Goal: Task Accomplishment & Management: Manage account settings

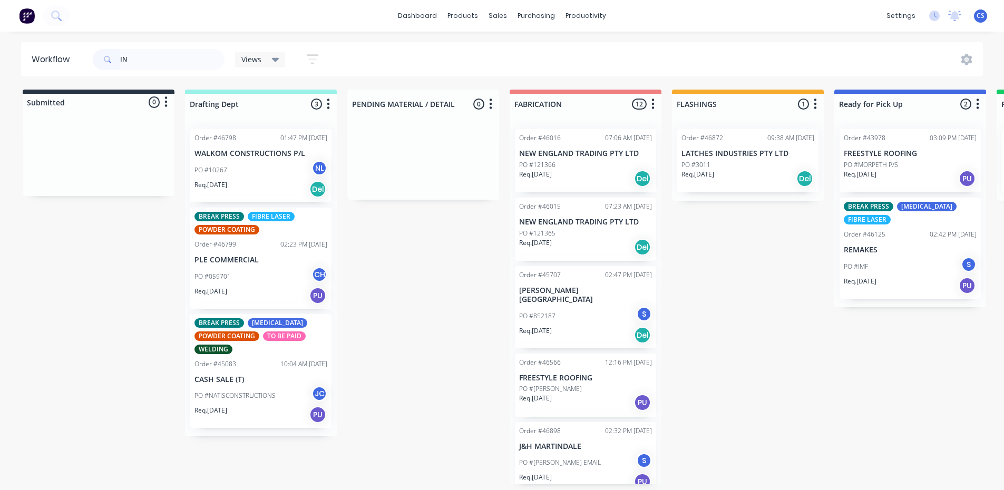
type input "I"
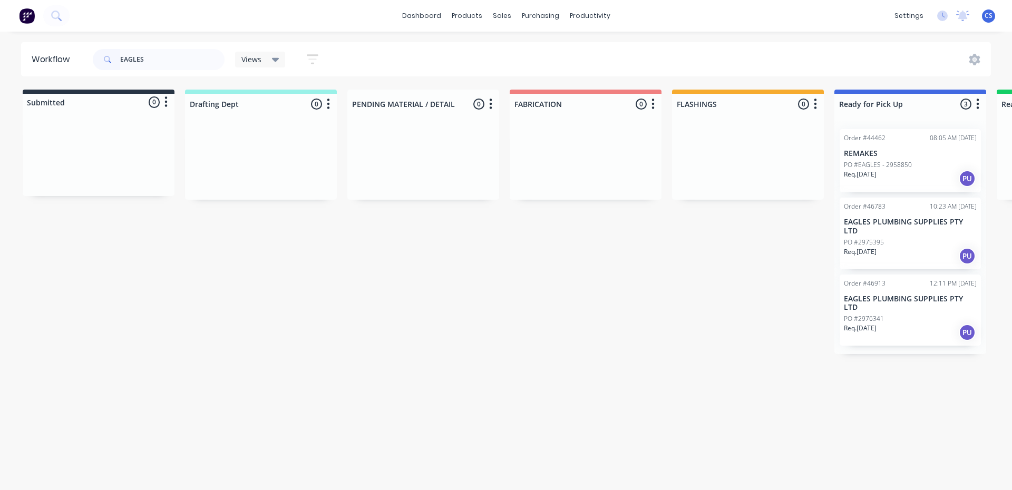
type input "EAGLES"
click at [905, 314] on div "PO #2976341" at bounding box center [910, 318] width 133 height 9
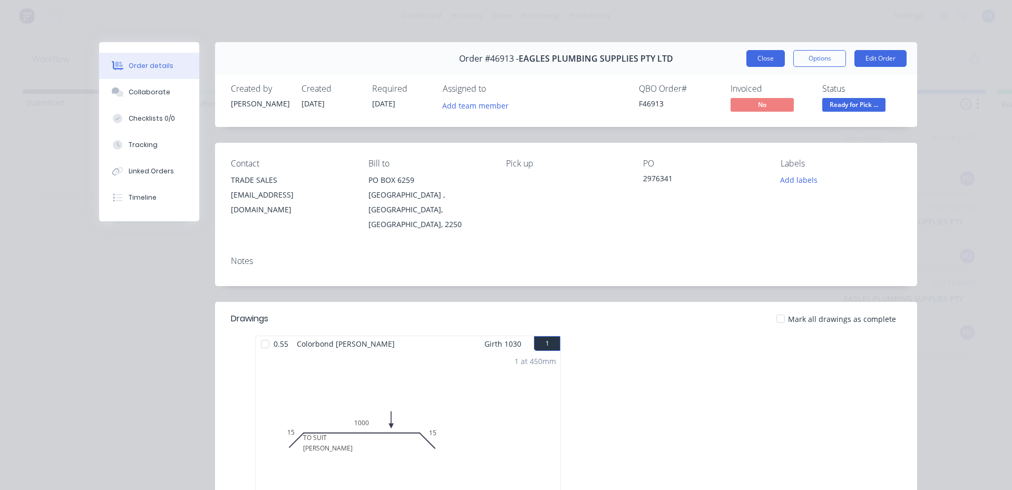
click at [757, 54] on button "Close" at bounding box center [765, 58] width 38 height 17
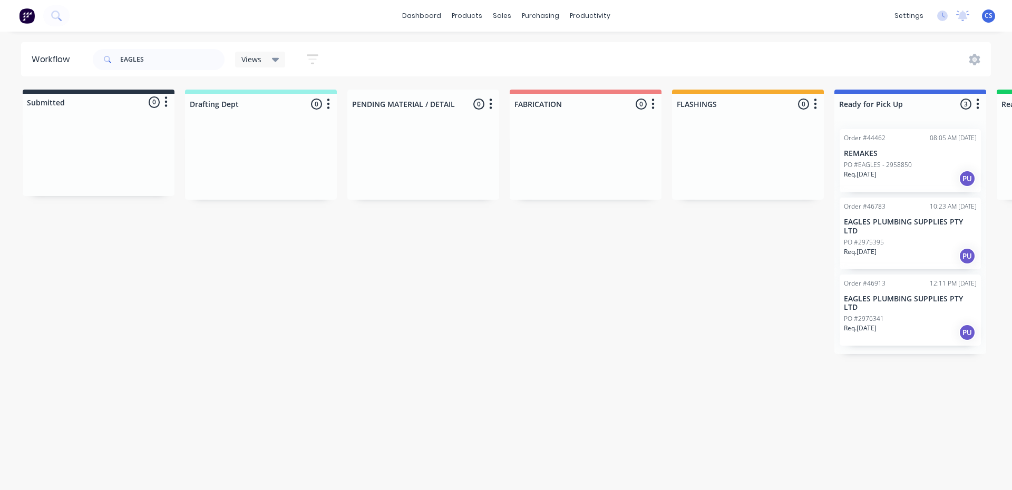
click at [864, 238] on p "PO #2975395" at bounding box center [864, 242] width 40 height 9
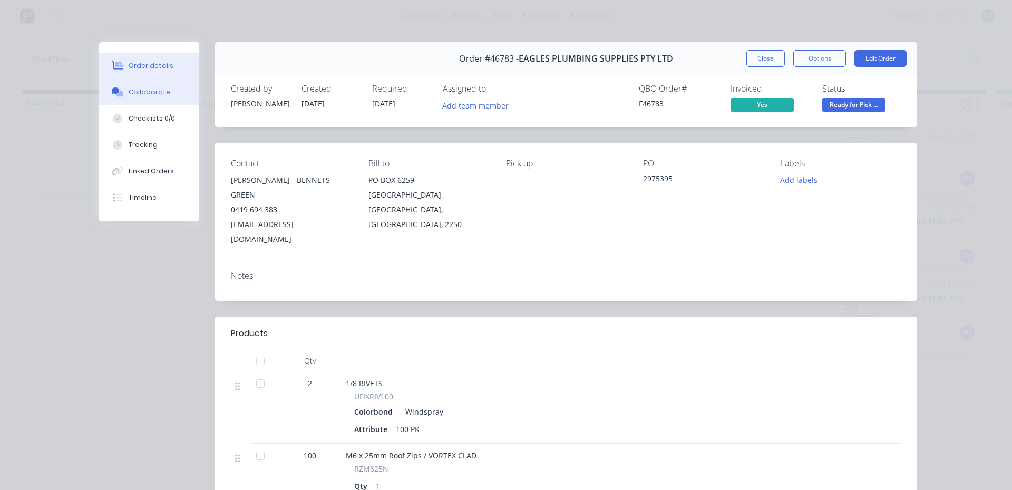
click at [144, 94] on div "Collaborate" at bounding box center [150, 91] width 42 height 9
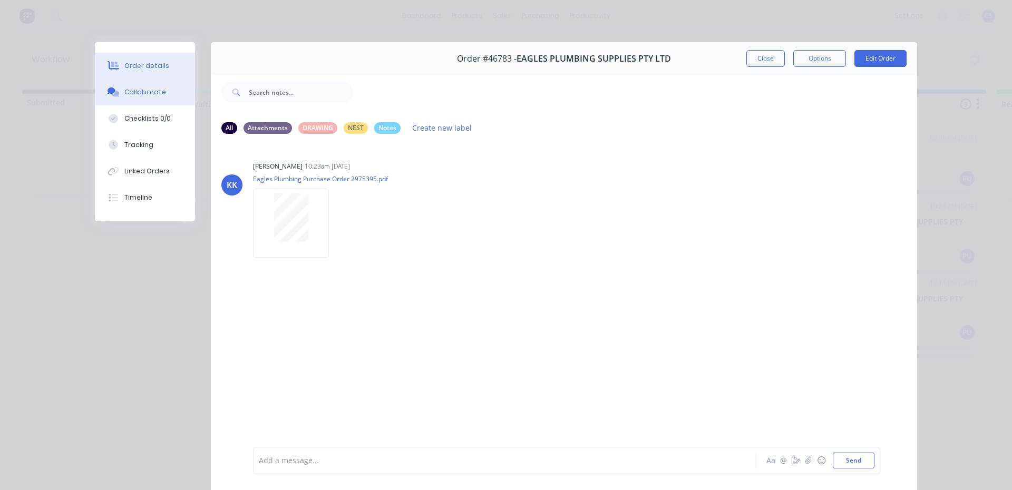
click at [153, 55] on button "Order details" at bounding box center [145, 66] width 100 height 26
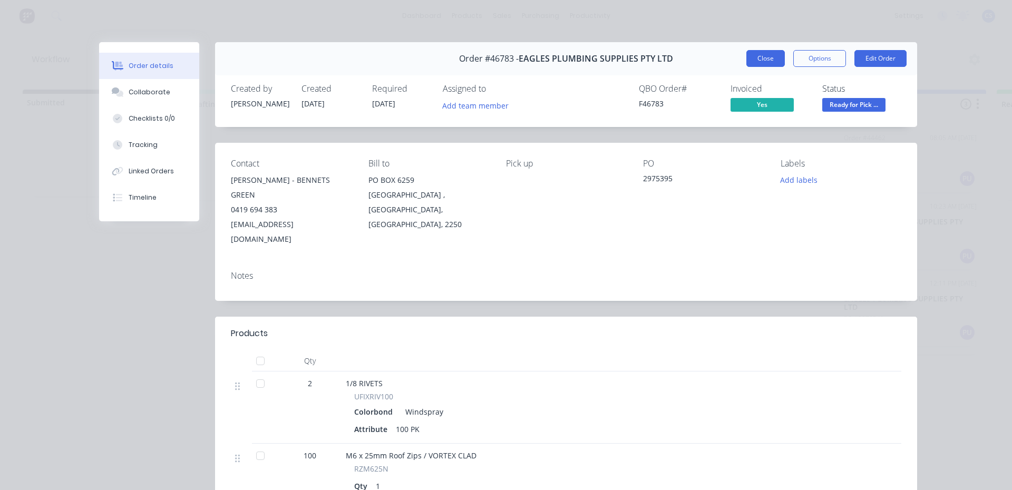
click at [763, 64] on button "Close" at bounding box center [765, 58] width 38 height 17
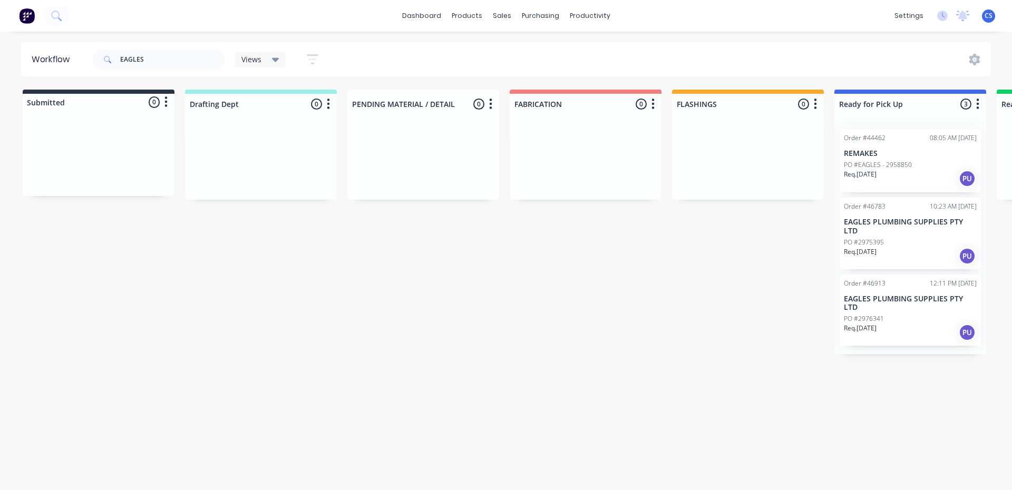
click at [894, 314] on div "PO #2976341" at bounding box center [910, 318] width 133 height 9
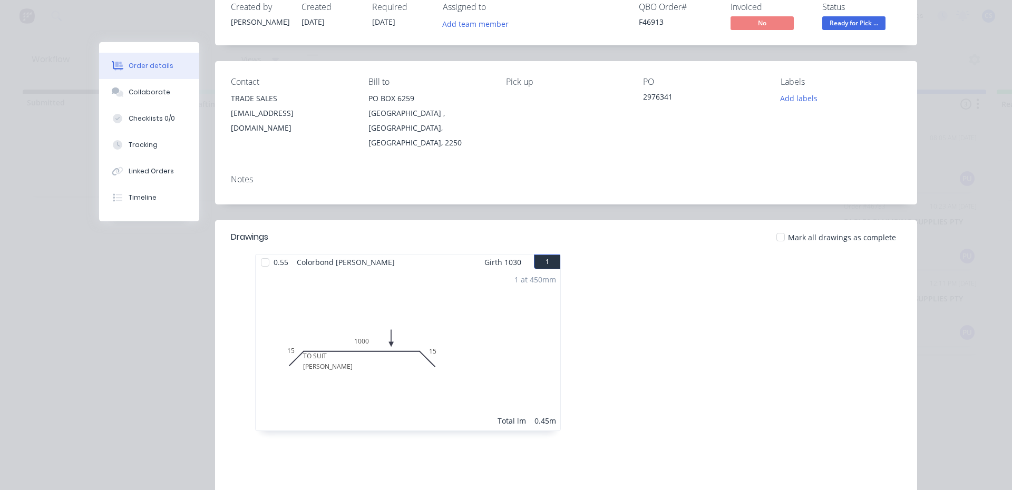
scroll to position [158, 0]
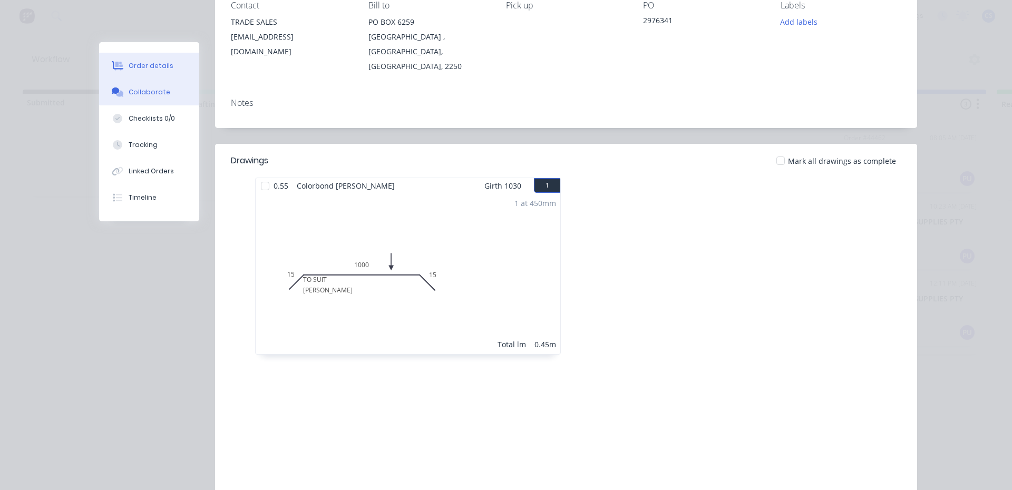
click at [164, 96] on button "Collaborate" at bounding box center [149, 92] width 100 height 26
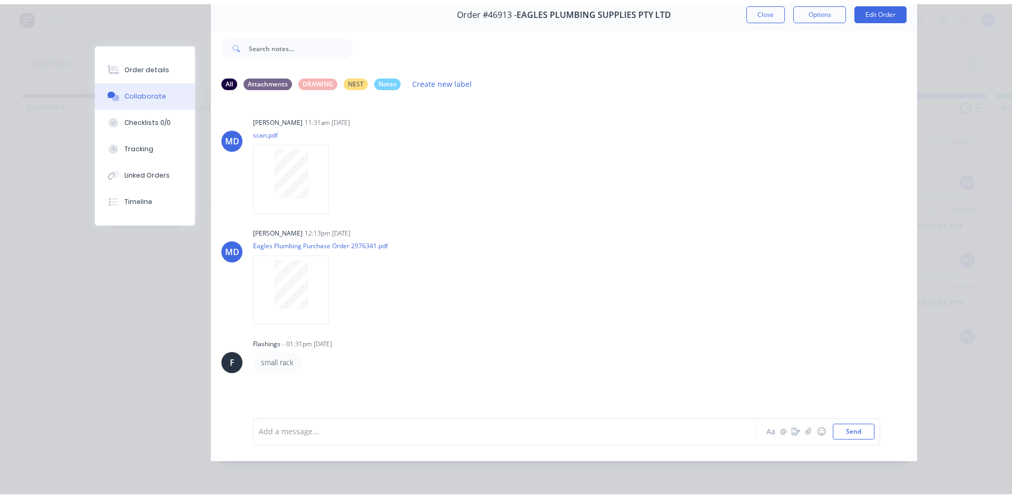
scroll to position [56, 0]
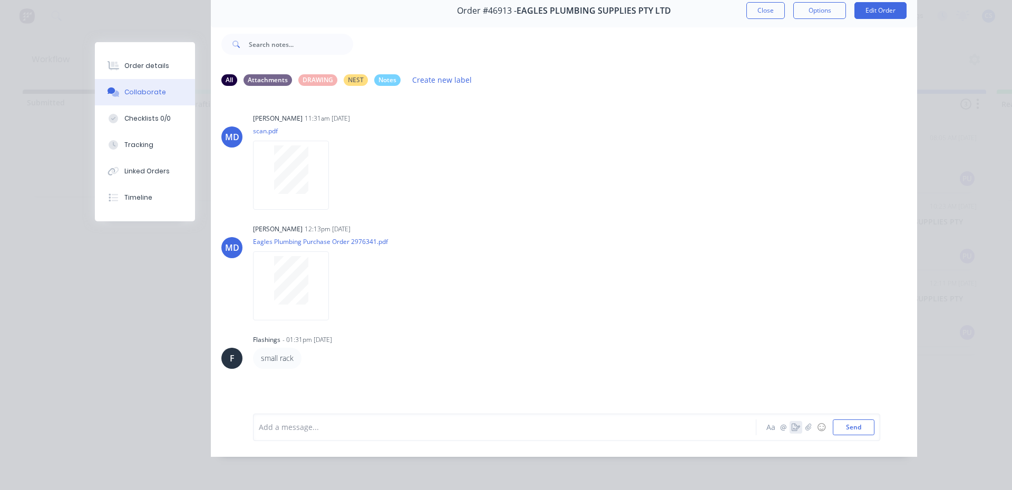
click at [793, 424] on icon "button" at bounding box center [796, 427] width 8 height 7
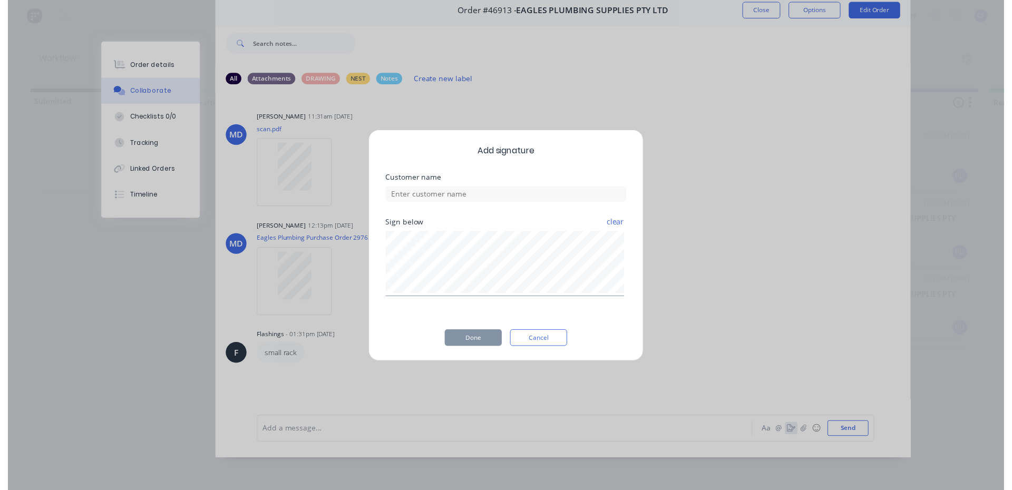
scroll to position [48, 0]
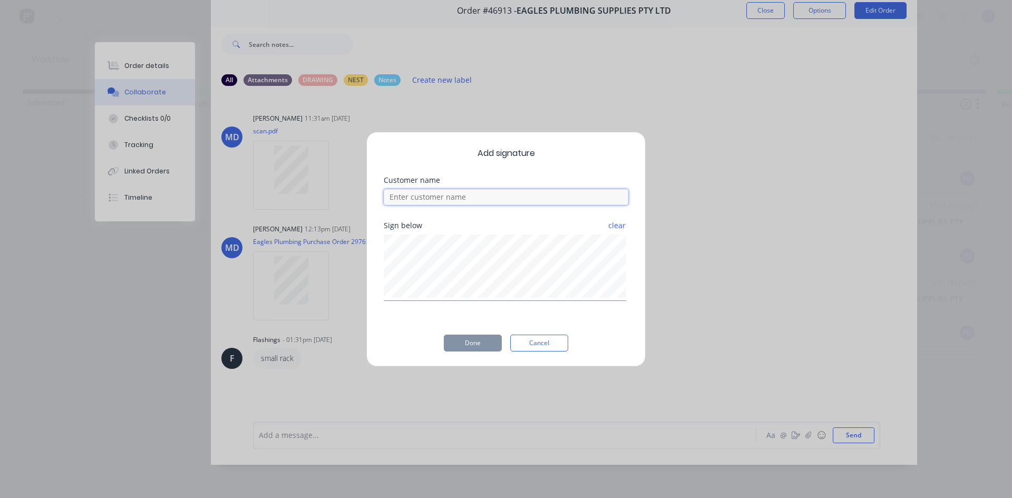
click at [510, 202] on input at bounding box center [506, 197] width 245 height 16
type input "[PERSON_NAME]"
click at [482, 342] on button "Done" at bounding box center [473, 343] width 58 height 17
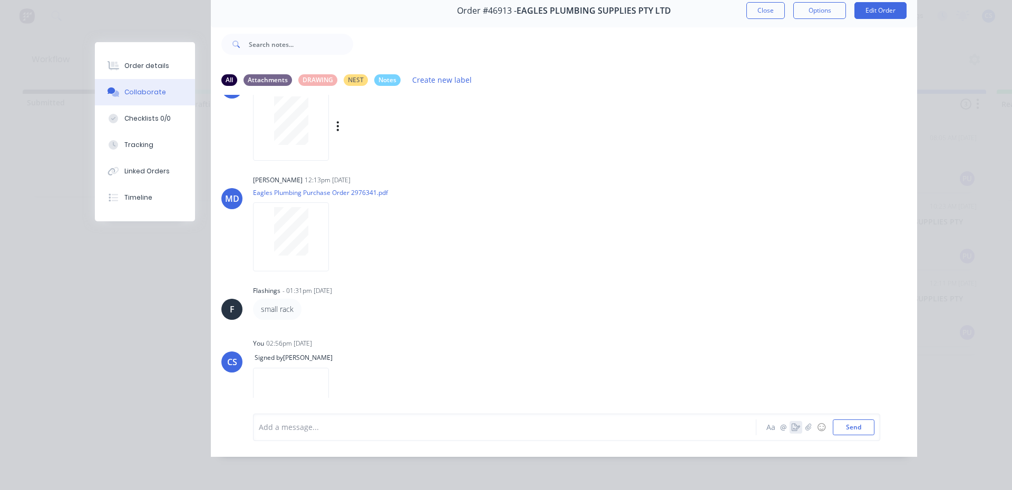
scroll to position [86, 0]
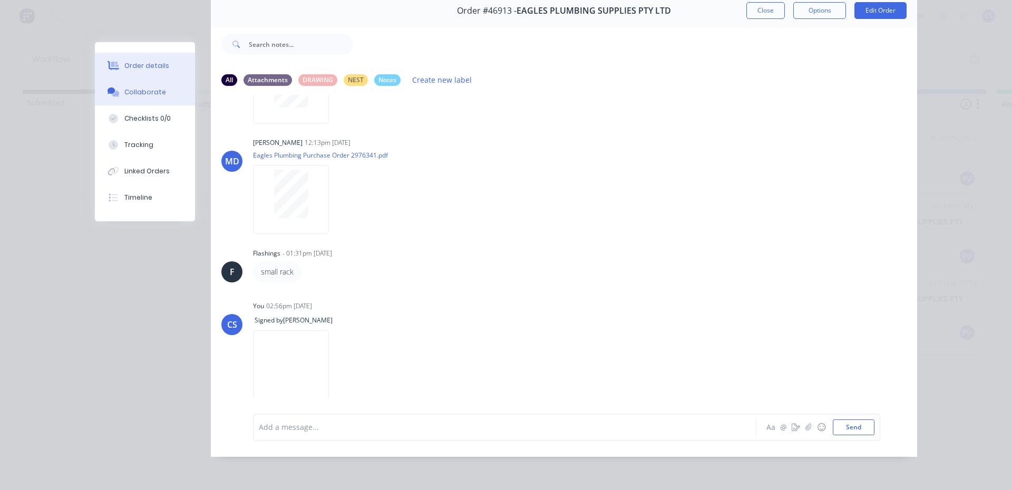
click at [163, 69] on button "Order details" at bounding box center [145, 66] width 100 height 26
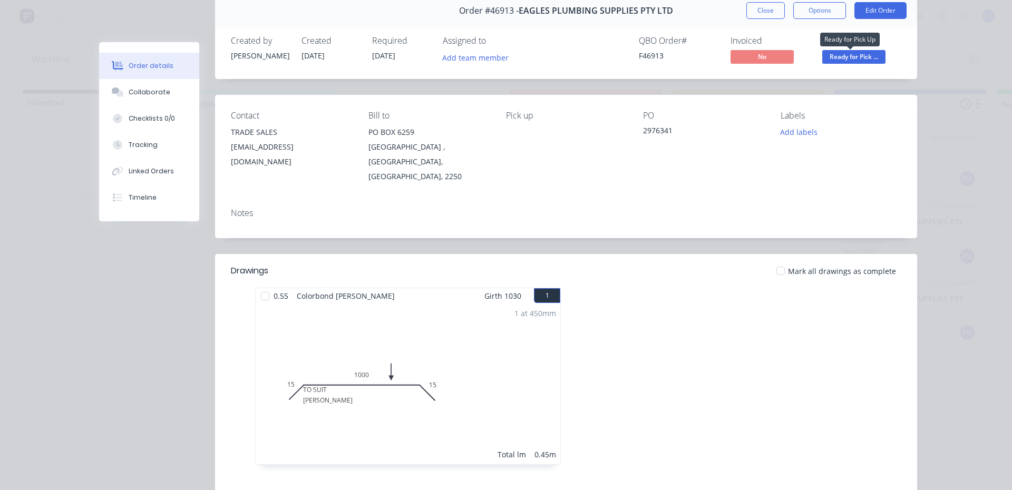
click at [833, 55] on span "Ready for Pick ..." at bounding box center [853, 56] width 63 height 13
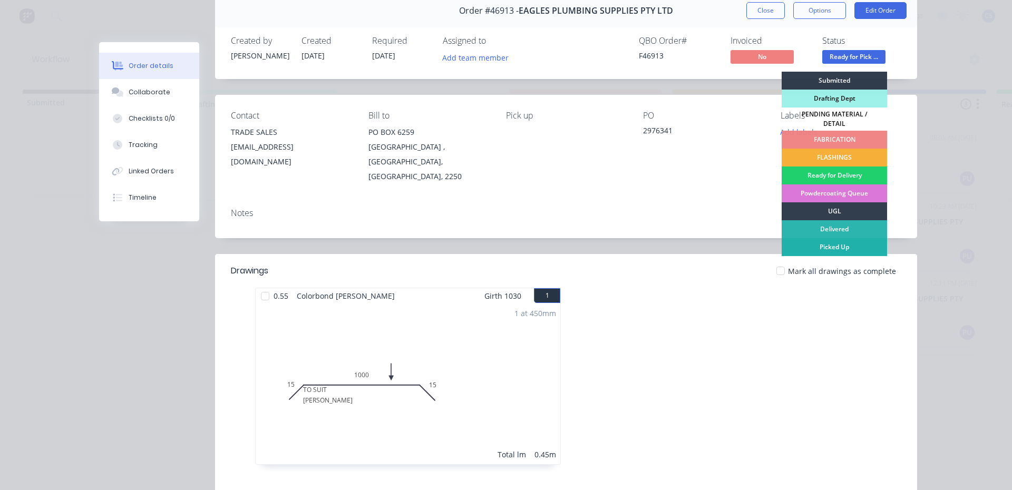
click at [834, 242] on div "Picked Up" at bounding box center [834, 247] width 105 height 18
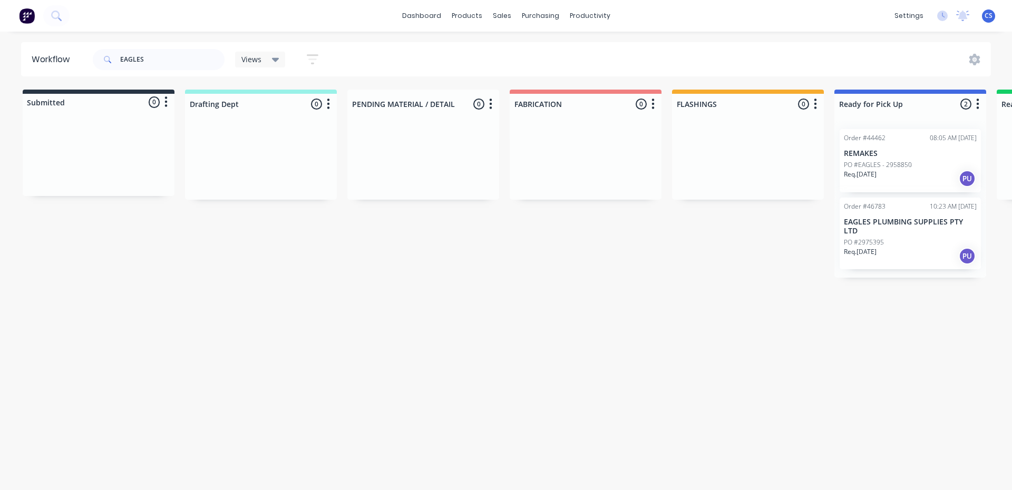
click at [855, 247] on p "Req. [DATE]" at bounding box center [860, 251] width 33 height 9
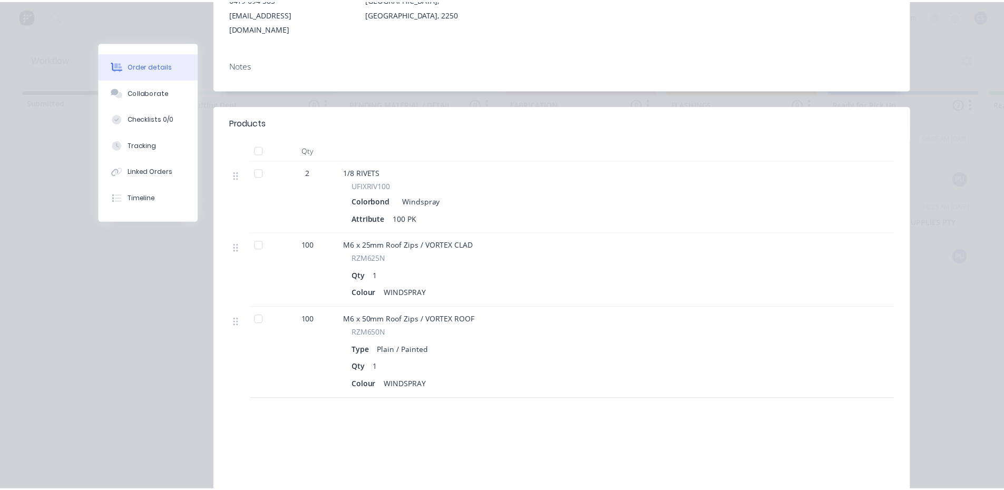
scroll to position [0, 0]
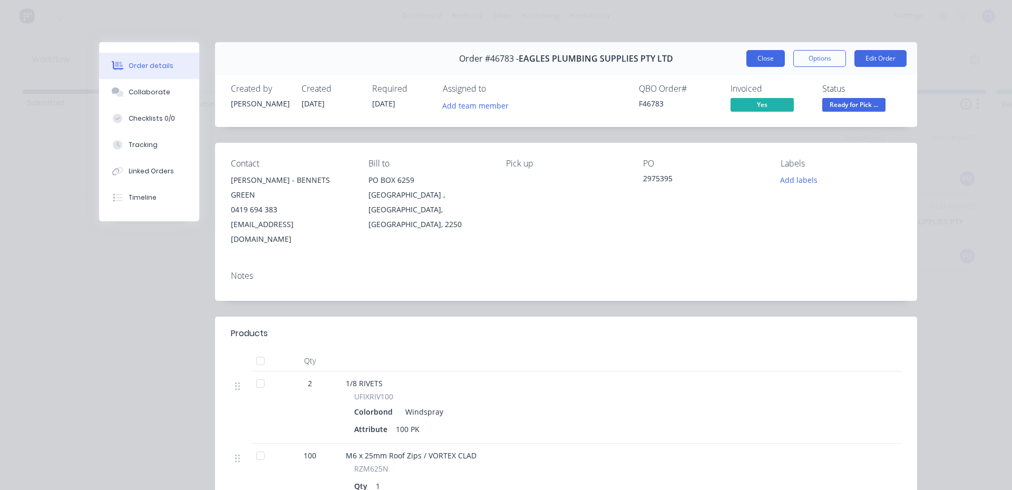
click at [774, 58] on button "Close" at bounding box center [765, 58] width 38 height 17
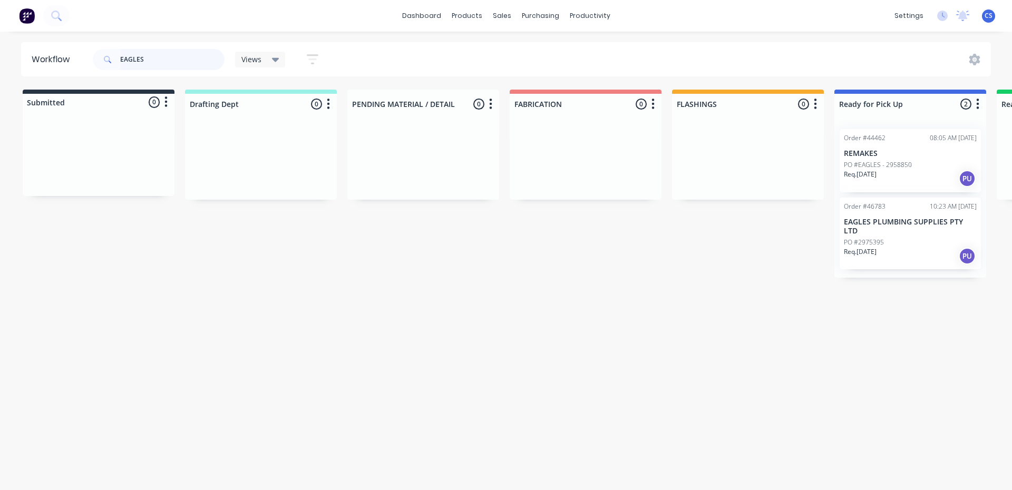
drag, startPoint x: 138, startPoint y: 53, endPoint x: 93, endPoint y: 53, distance: 45.3
click at [93, 53] on div "EAGLES" at bounding box center [159, 59] width 132 height 21
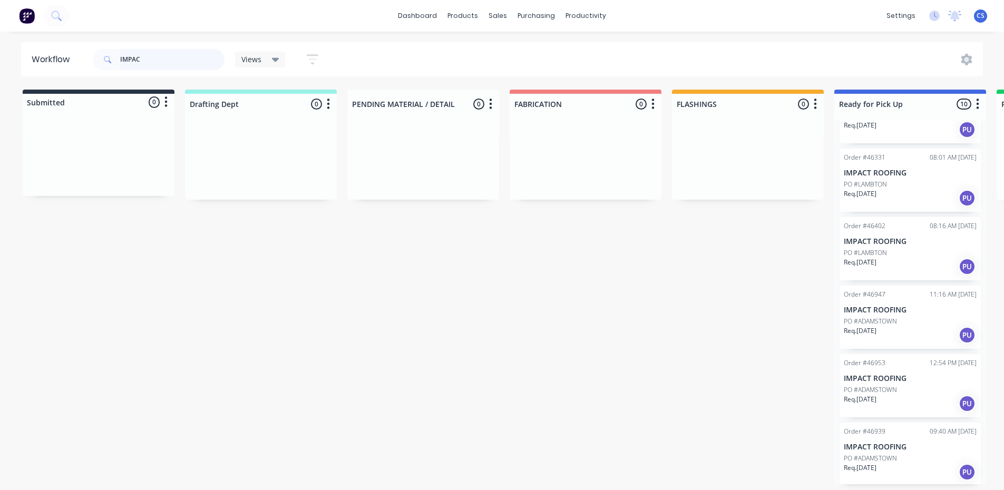
scroll to position [325, 0]
type input "IMPAC"
click at [904, 444] on p "IMPACT ROOFING" at bounding box center [910, 445] width 133 height 9
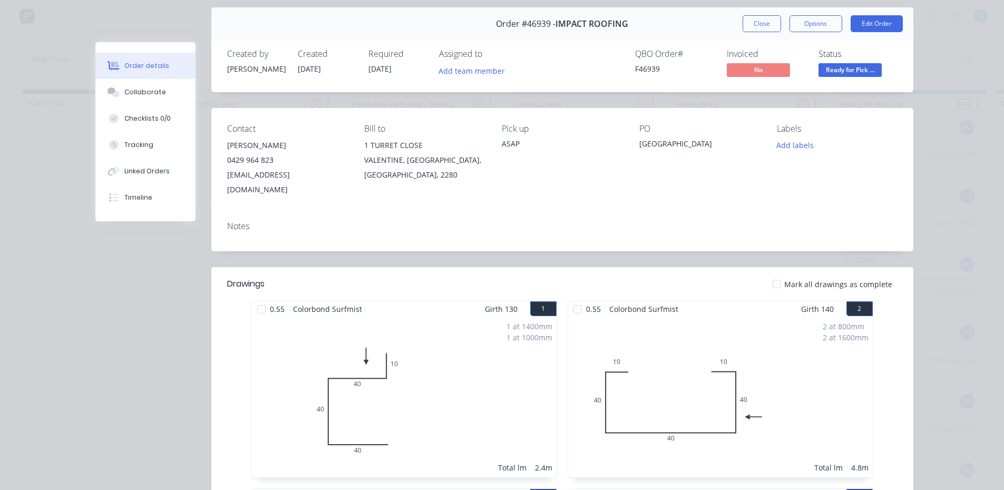
scroll to position [0, 0]
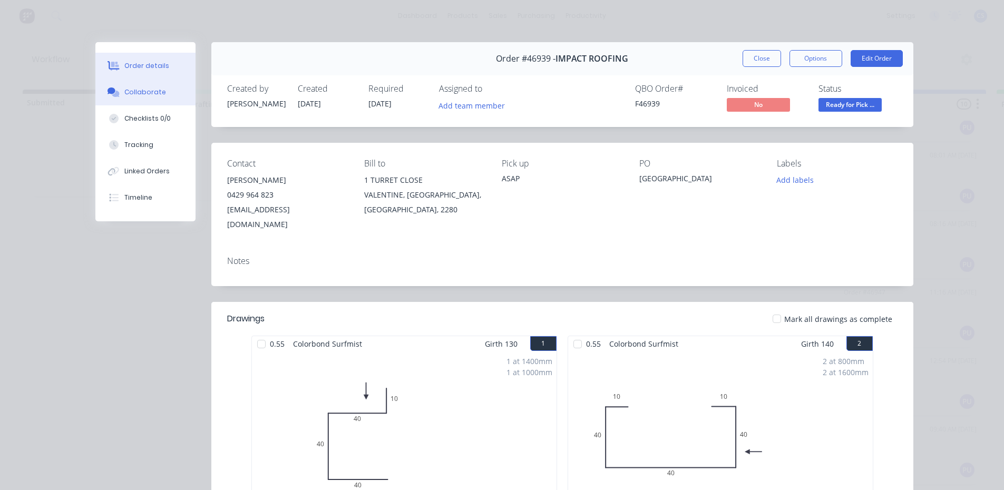
click at [145, 92] on div "Collaborate" at bounding box center [145, 91] width 42 height 9
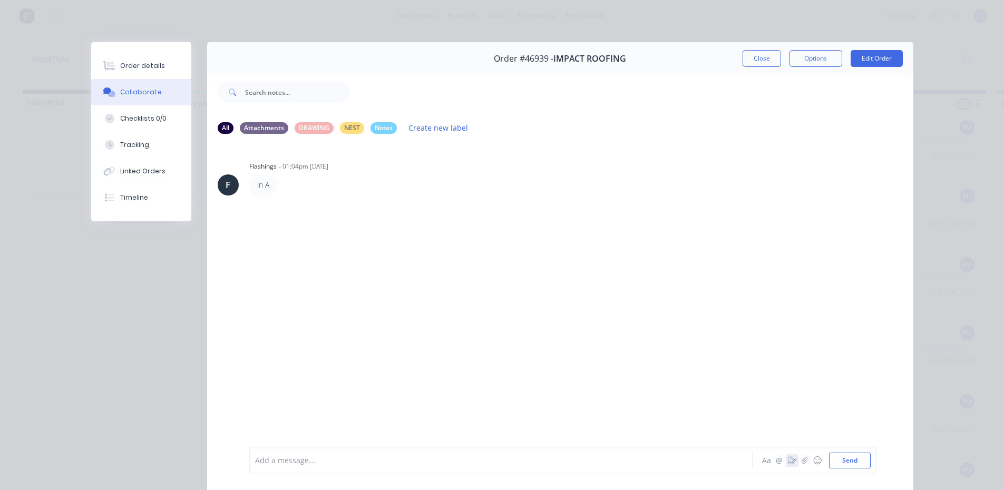
click at [790, 463] on icon "button" at bounding box center [792, 460] width 8 height 7
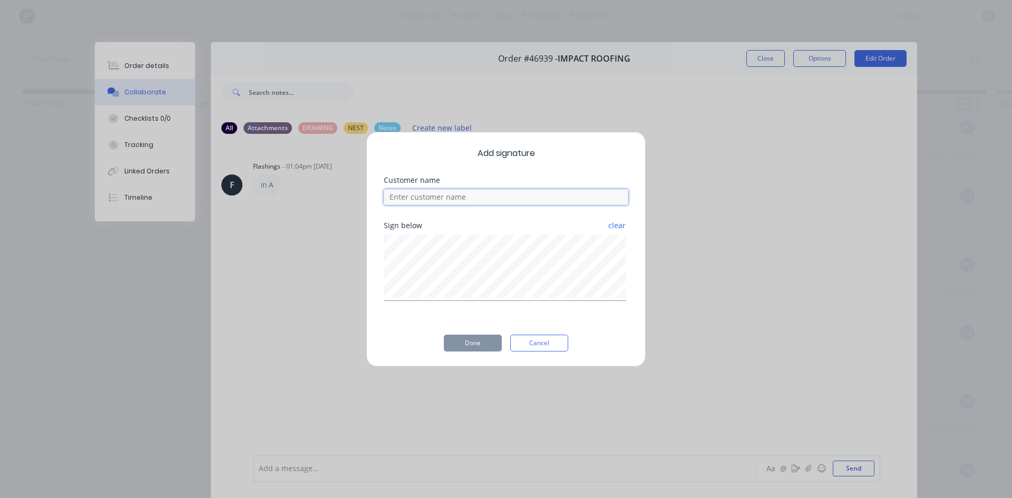
click at [526, 201] on input at bounding box center [506, 197] width 245 height 16
type input "WILL"
click at [481, 343] on button "Done" at bounding box center [473, 343] width 58 height 17
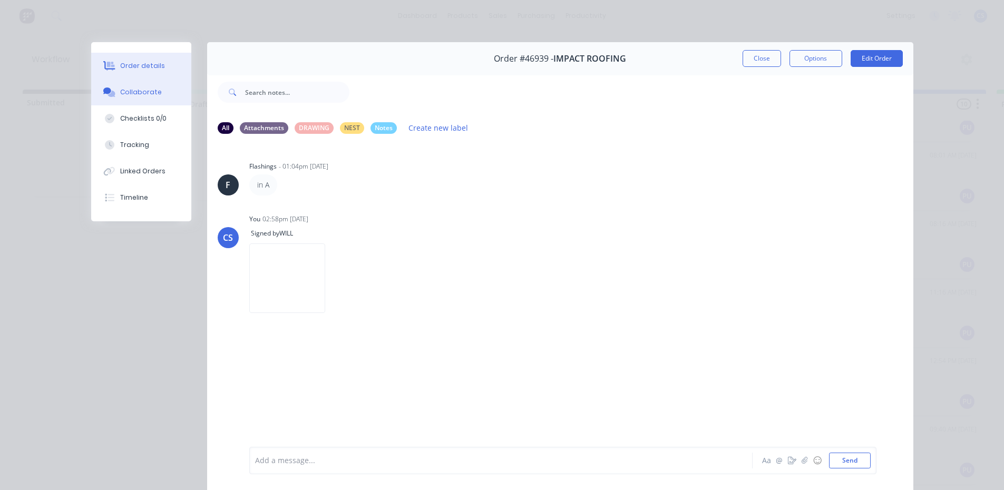
click at [143, 66] on div "Order details" at bounding box center [142, 65] width 45 height 9
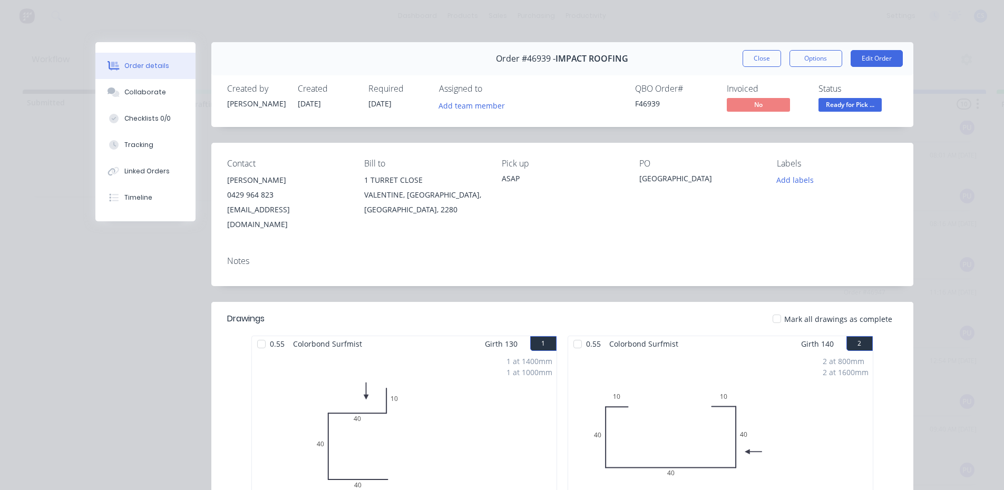
click at [835, 108] on span "Ready for Pick ..." at bounding box center [849, 104] width 63 height 13
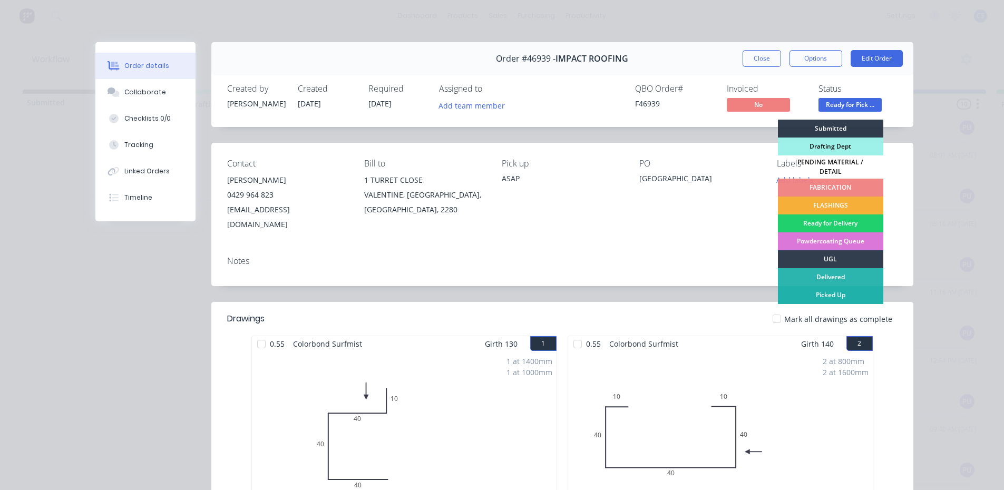
click at [852, 286] on div "Picked Up" at bounding box center [830, 295] width 105 height 18
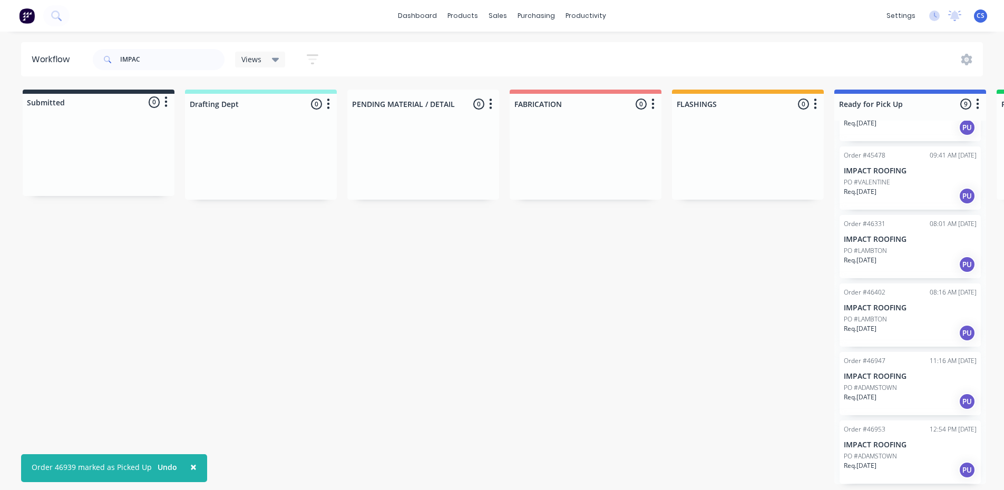
click at [885, 463] on div "Req. [DATE] PU" at bounding box center [910, 470] width 133 height 18
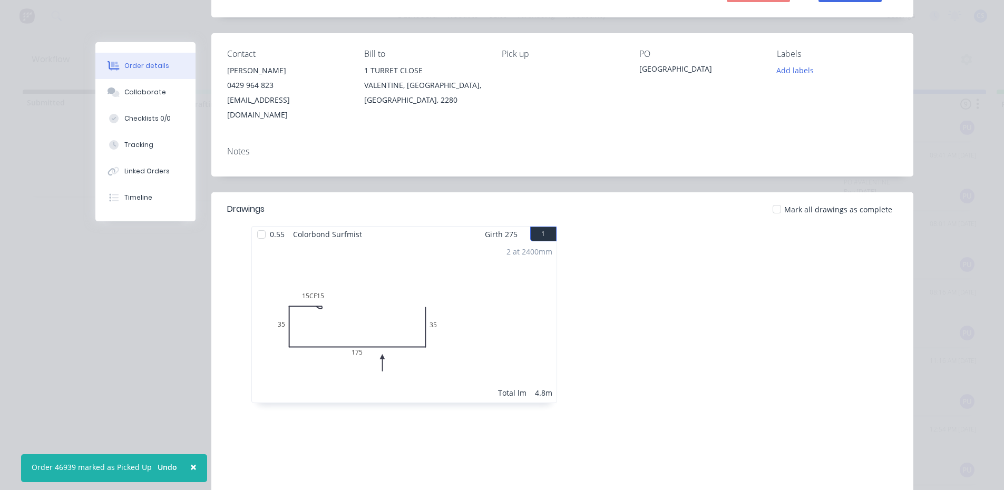
scroll to position [0, 0]
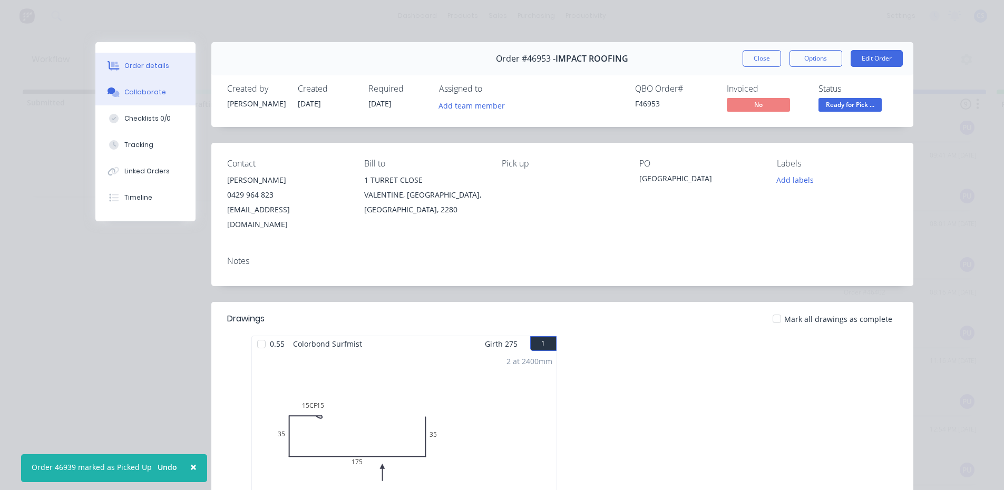
click at [119, 87] on button "Collaborate" at bounding box center [145, 92] width 100 height 26
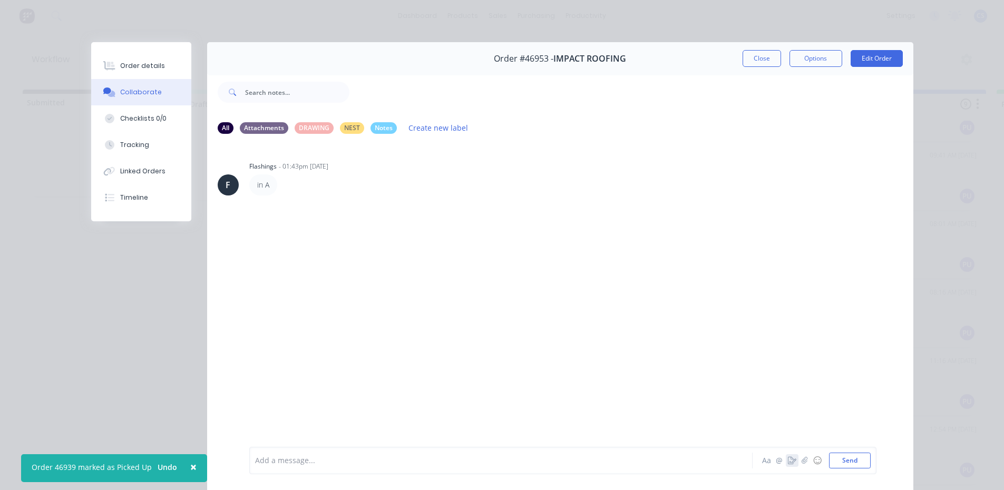
click at [791, 459] on icon "button" at bounding box center [792, 460] width 8 height 7
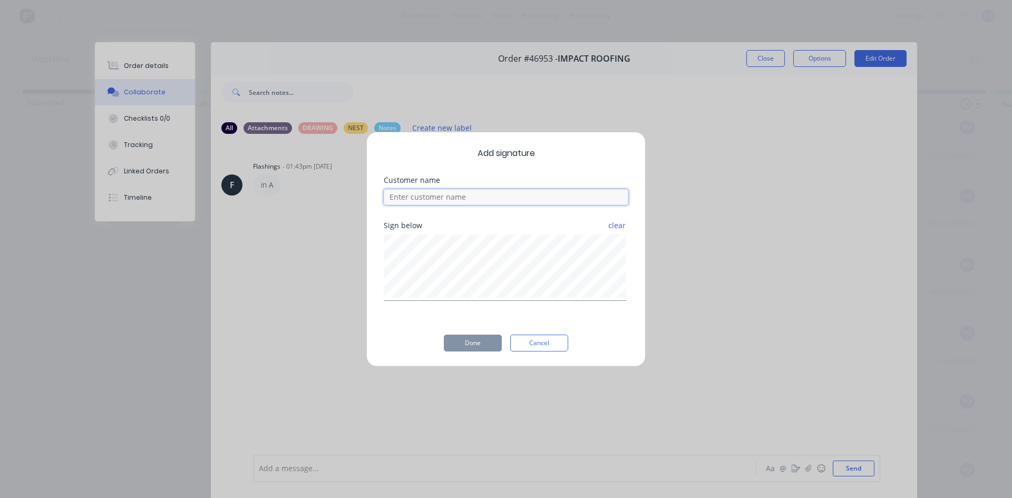
click at [524, 196] on input at bounding box center [506, 197] width 245 height 16
type input "WILL"
drag, startPoint x: 487, startPoint y: 343, endPoint x: 282, endPoint y: 184, distance: 259.5
click at [487, 344] on button "Done" at bounding box center [473, 343] width 58 height 17
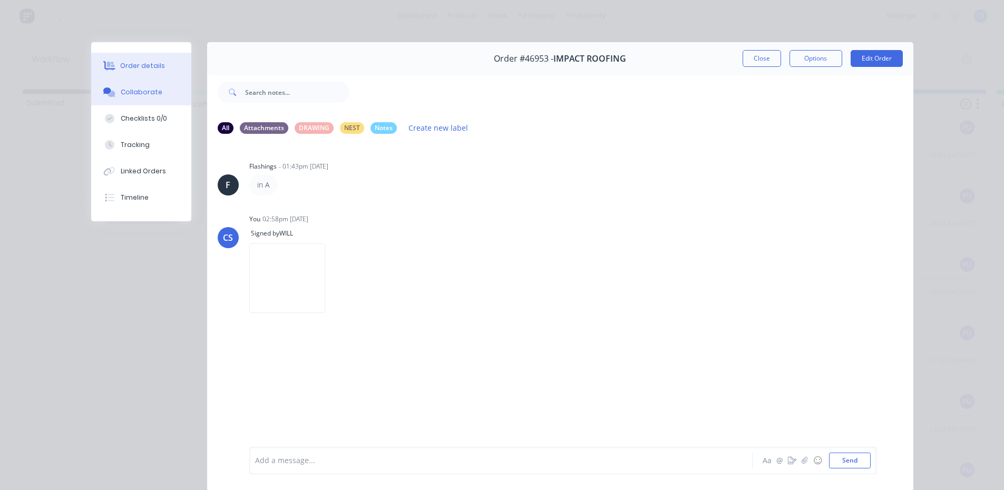
drag, startPoint x: 116, startPoint y: 66, endPoint x: 589, endPoint y: 128, distance: 476.3
click at [120, 66] on div "Order details" at bounding box center [142, 65] width 45 height 9
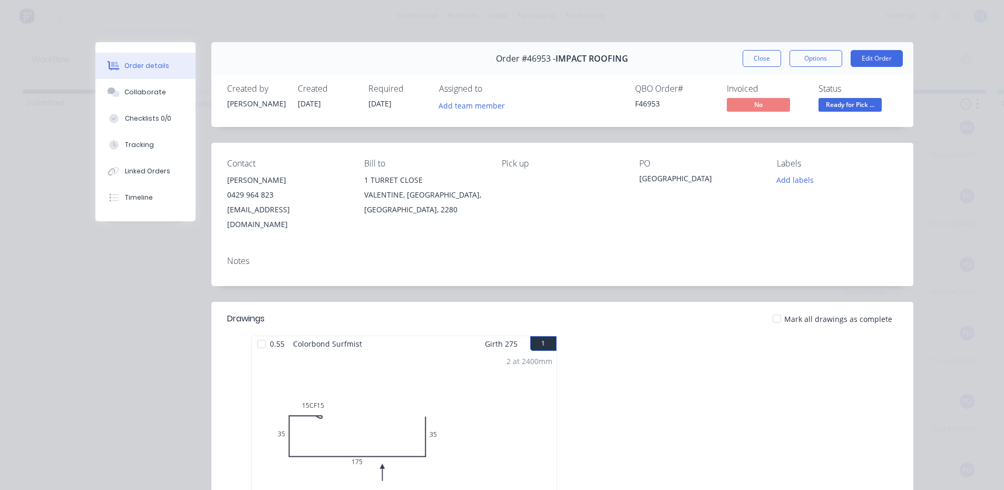
click at [862, 103] on span "Ready for Pick ..." at bounding box center [849, 104] width 63 height 13
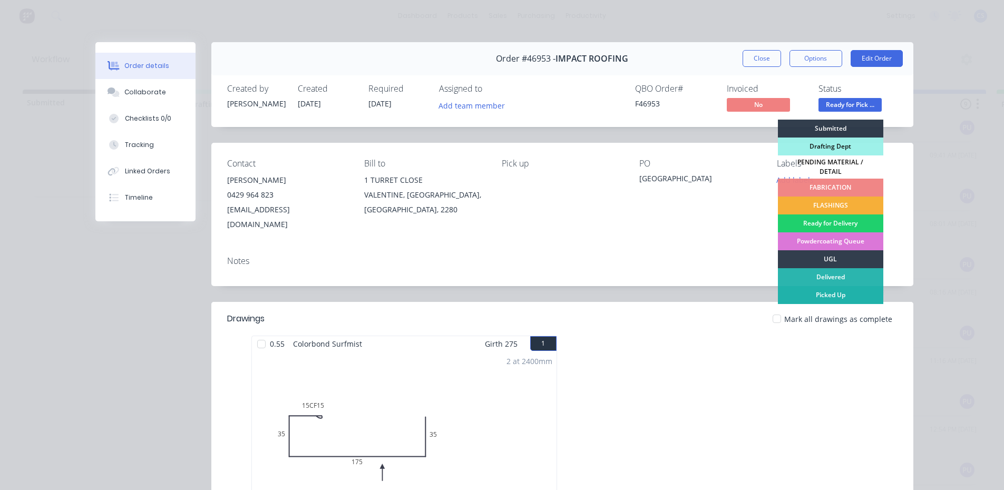
click at [824, 288] on div "Picked Up" at bounding box center [830, 295] width 105 height 18
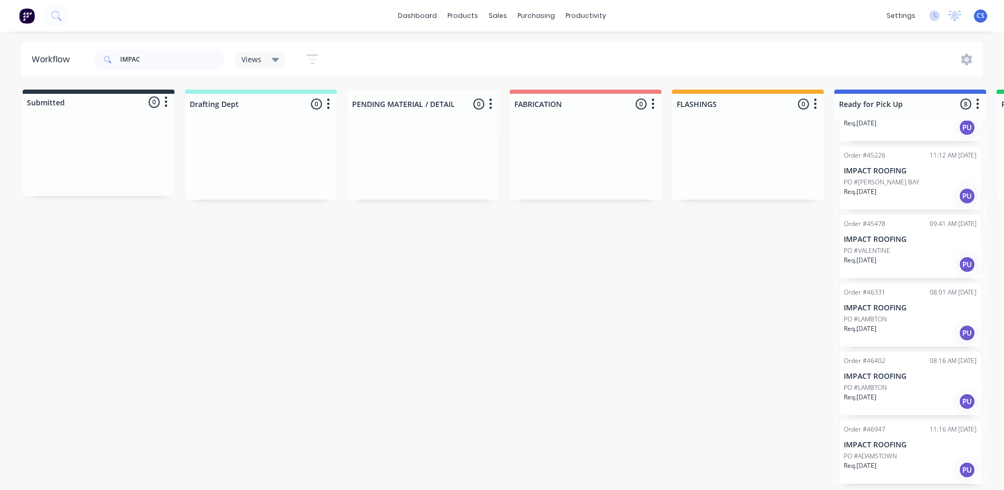
click at [882, 457] on p "PO #ADAMSTOWN" at bounding box center [870, 456] width 53 height 9
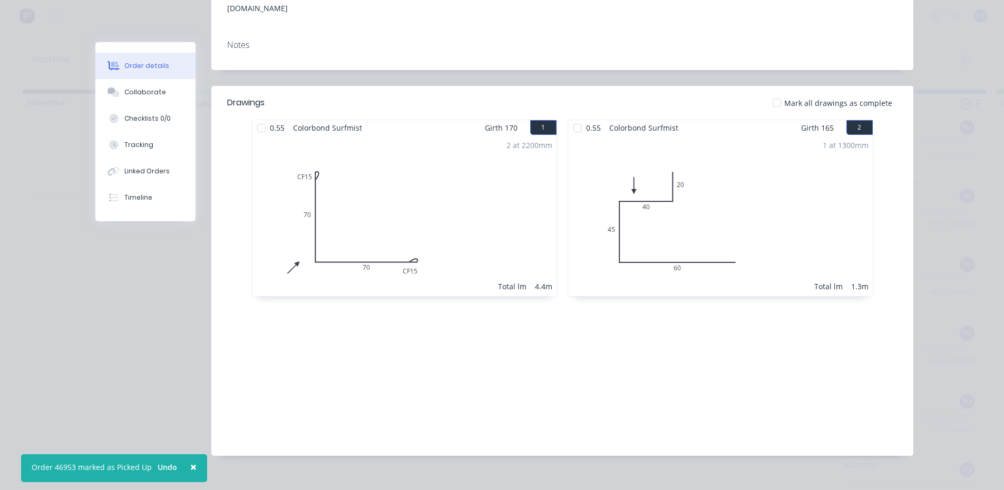
scroll to position [0, 0]
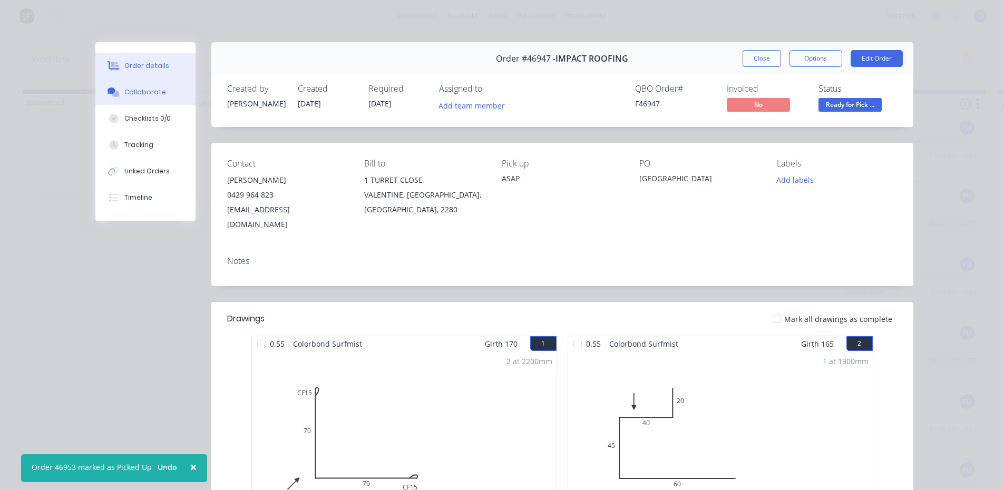
click at [150, 97] on button "Collaborate" at bounding box center [145, 92] width 100 height 26
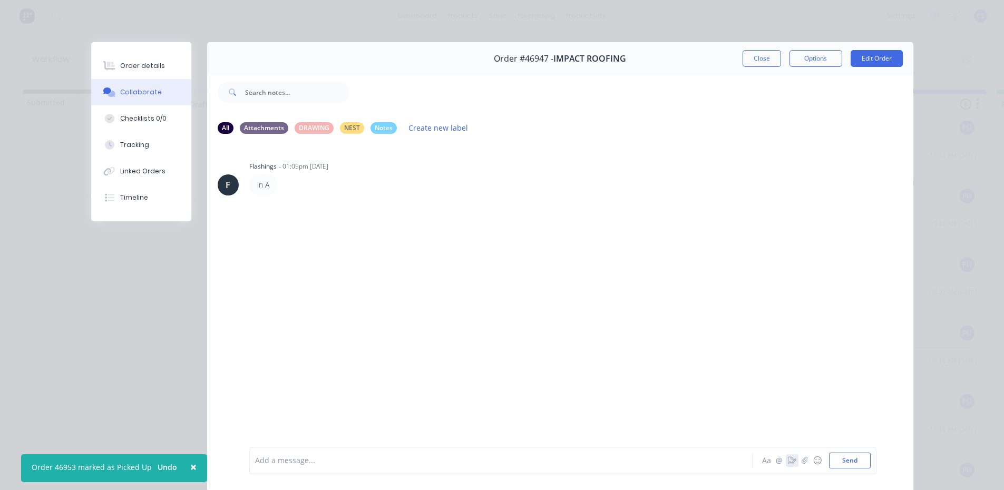
click at [788, 465] on button "button" at bounding box center [792, 460] width 13 height 13
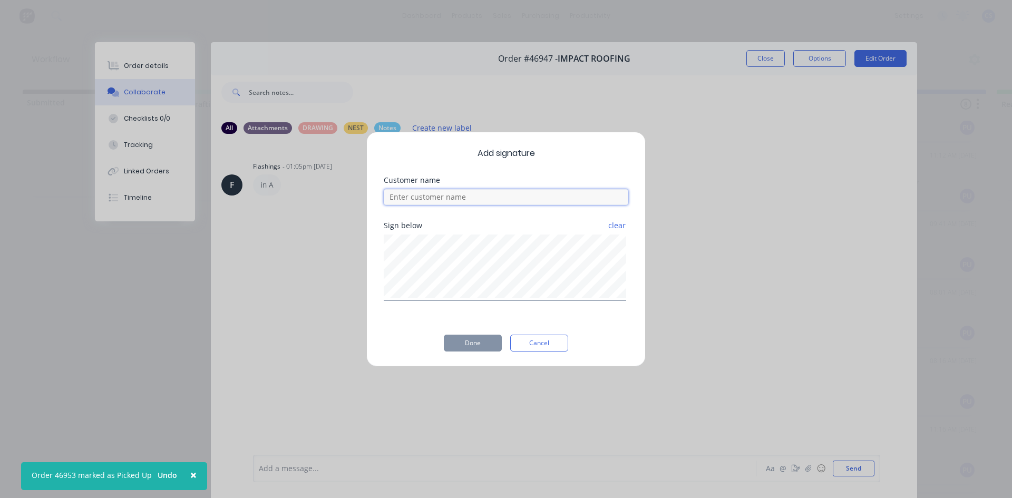
click at [523, 201] on input at bounding box center [506, 197] width 245 height 16
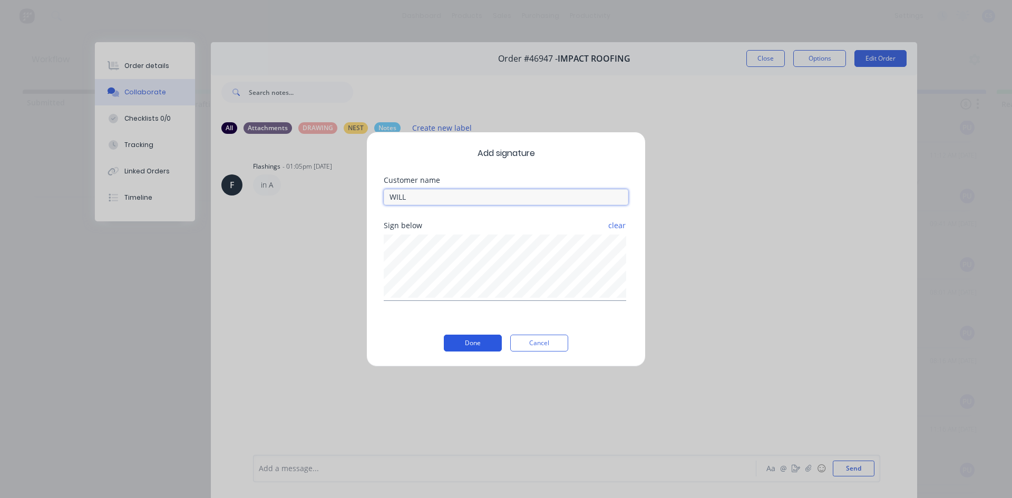
type input "WILL"
click at [481, 350] on button "Done" at bounding box center [473, 343] width 58 height 17
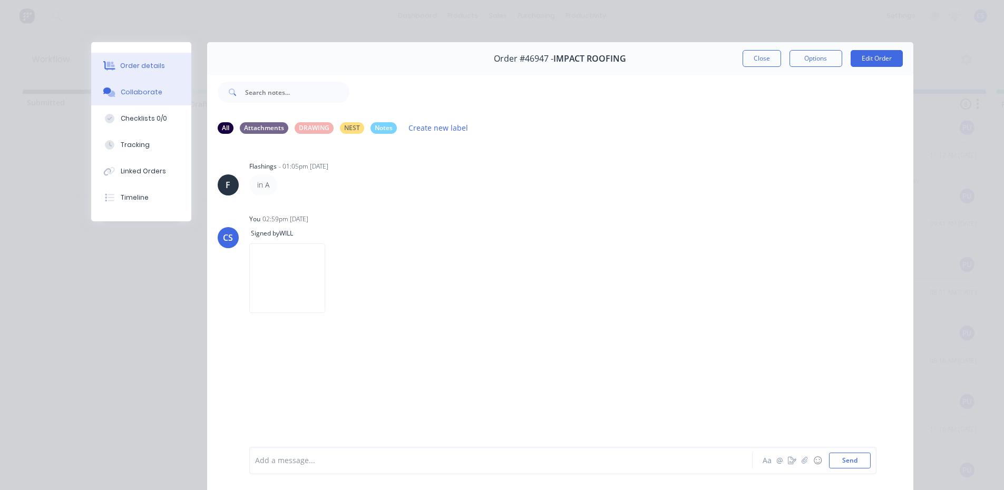
click at [132, 72] on button "Order details" at bounding box center [141, 66] width 100 height 26
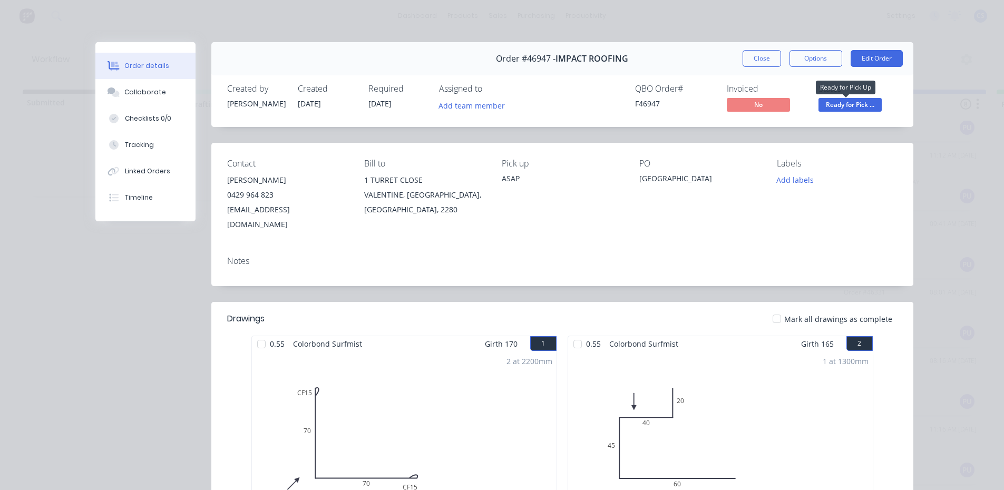
click at [830, 111] on span "Ready for Pick ..." at bounding box center [849, 104] width 63 height 13
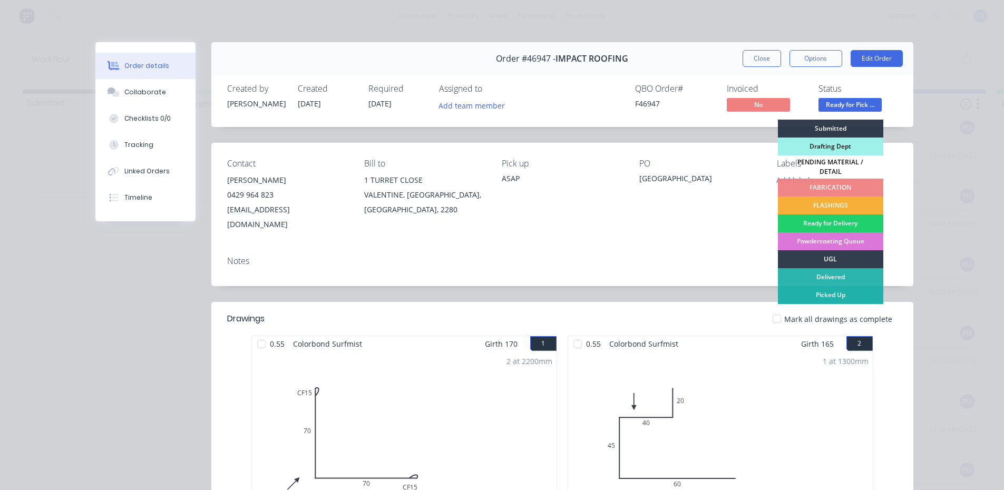
click at [834, 286] on div "Picked Up" at bounding box center [830, 295] width 105 height 18
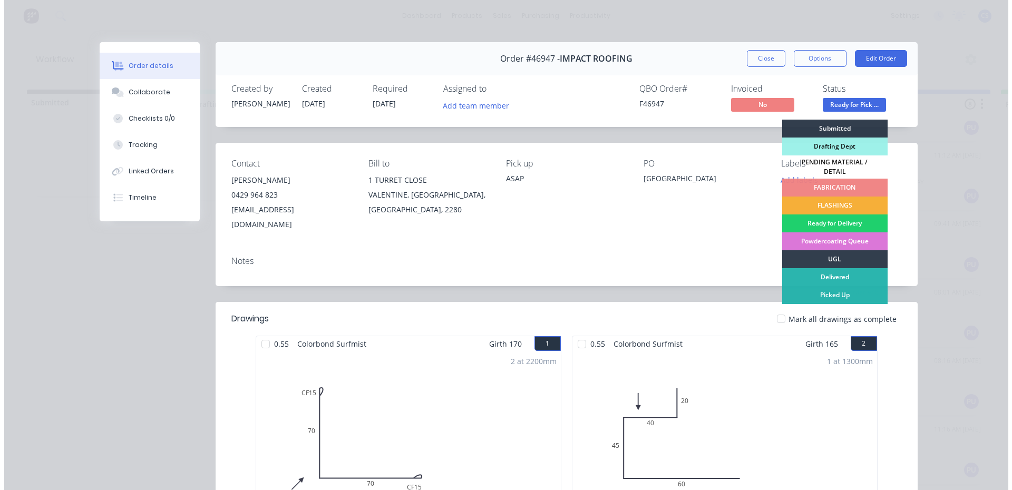
scroll to position [120, 0]
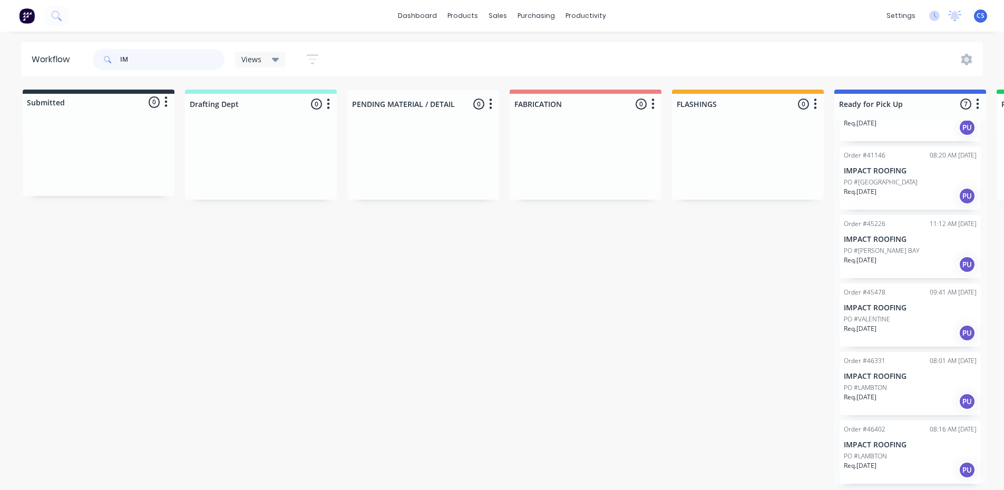
type input "I"
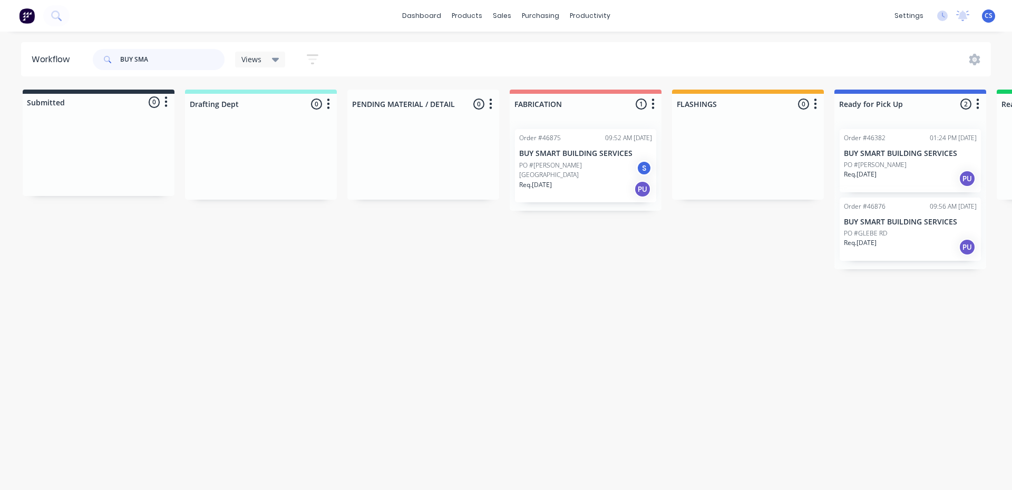
type input "BUY SMA"
click at [891, 174] on div "Req. [DATE] PU" at bounding box center [910, 179] width 133 height 18
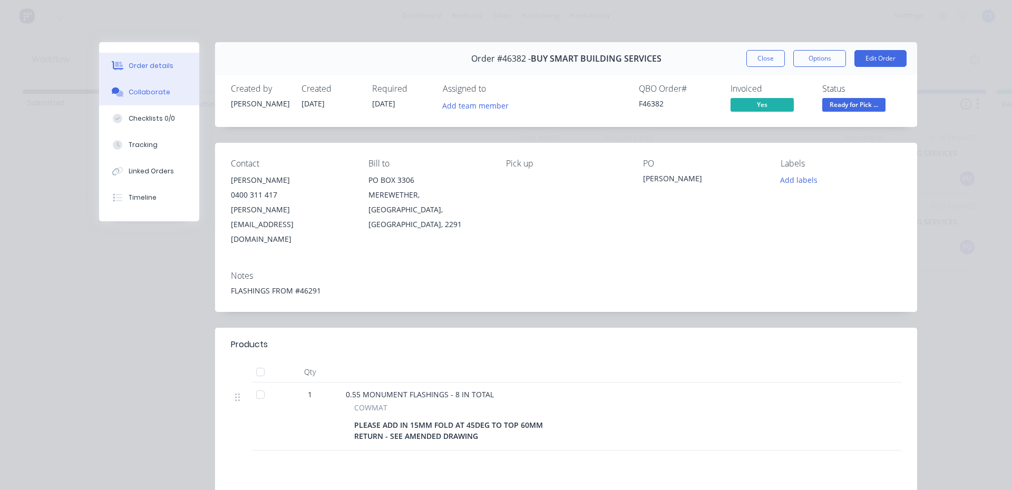
click at [153, 95] on div "Collaborate" at bounding box center [150, 91] width 42 height 9
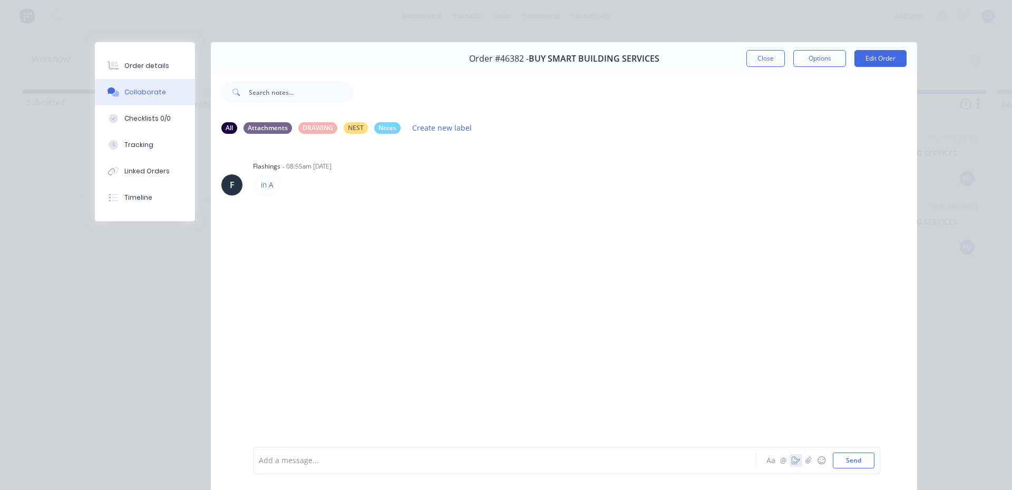
click at [793, 458] on icon "button" at bounding box center [796, 460] width 8 height 7
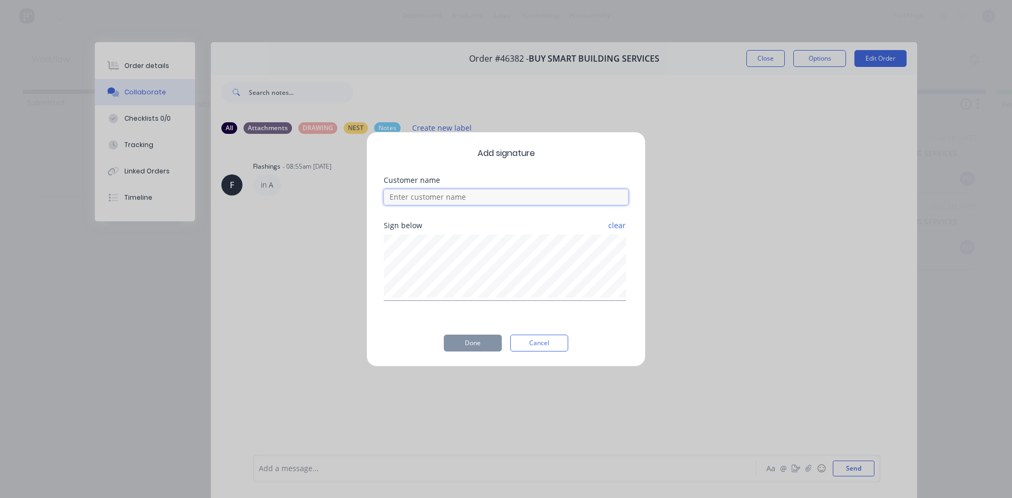
click at [394, 196] on input at bounding box center [506, 197] width 245 height 16
type input "[PERSON_NAME]"
click at [534, 323] on div "Add signature Customer name [PERSON_NAME] Sign below clear Done Cancel" at bounding box center [505, 249] width 279 height 235
click at [455, 348] on button "Done" at bounding box center [473, 343] width 58 height 17
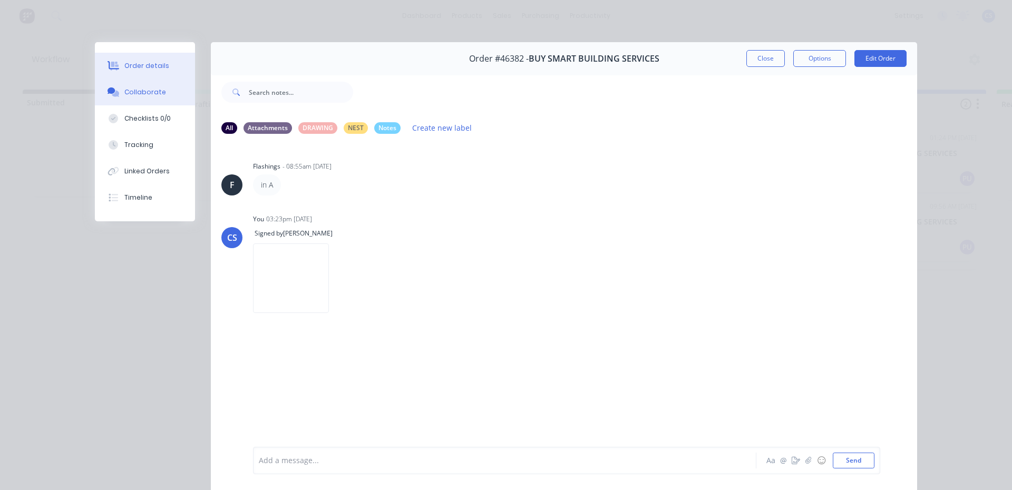
click at [159, 61] on div "Order details" at bounding box center [146, 65] width 45 height 9
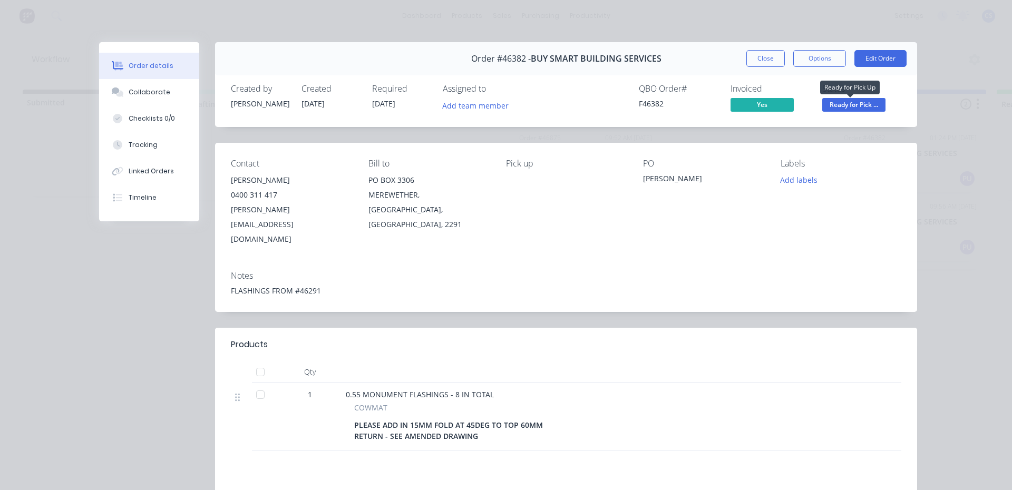
click at [837, 106] on span "Ready for Pick ..." at bounding box center [853, 104] width 63 height 13
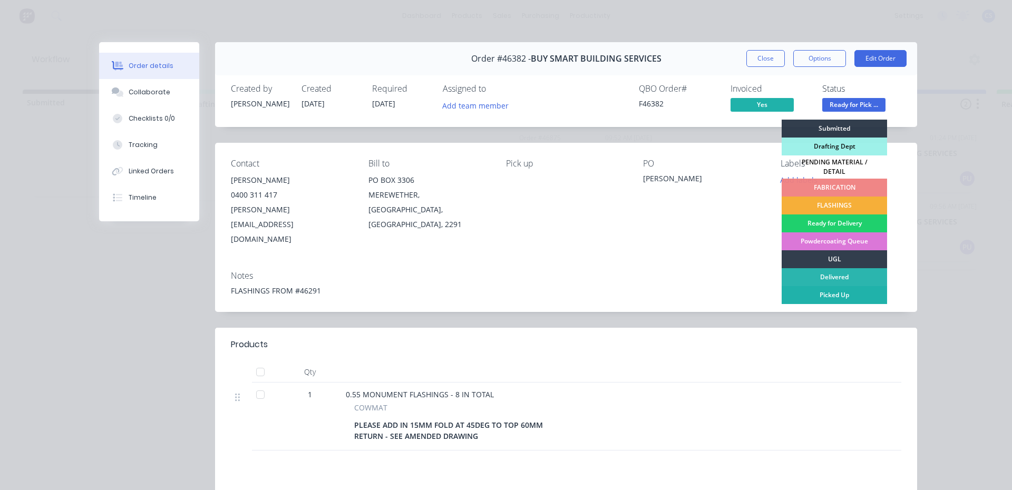
click at [814, 292] on div "Picked Up" at bounding box center [834, 295] width 105 height 18
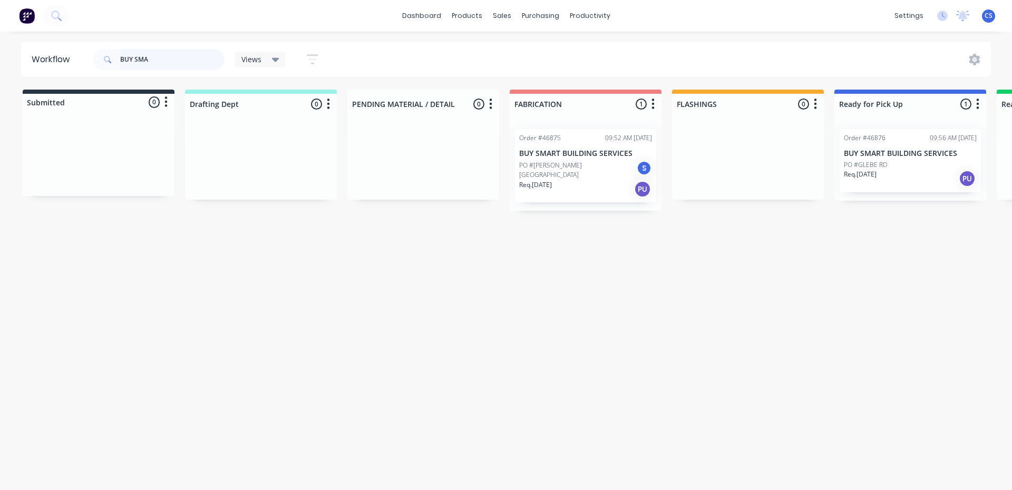
drag, startPoint x: 161, startPoint y: 52, endPoint x: 24, endPoint y: 44, distance: 137.8
click at [24, 44] on header "Workflow BUY SMA Views Save new view None (Default) edit [PERSON_NAME] edit Pro…" at bounding box center [506, 59] width 970 height 34
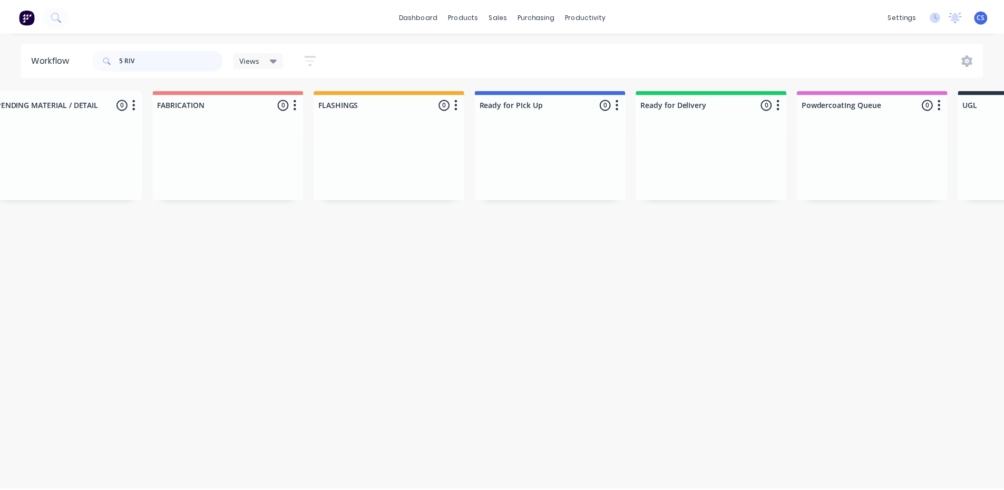
scroll to position [0, 0]
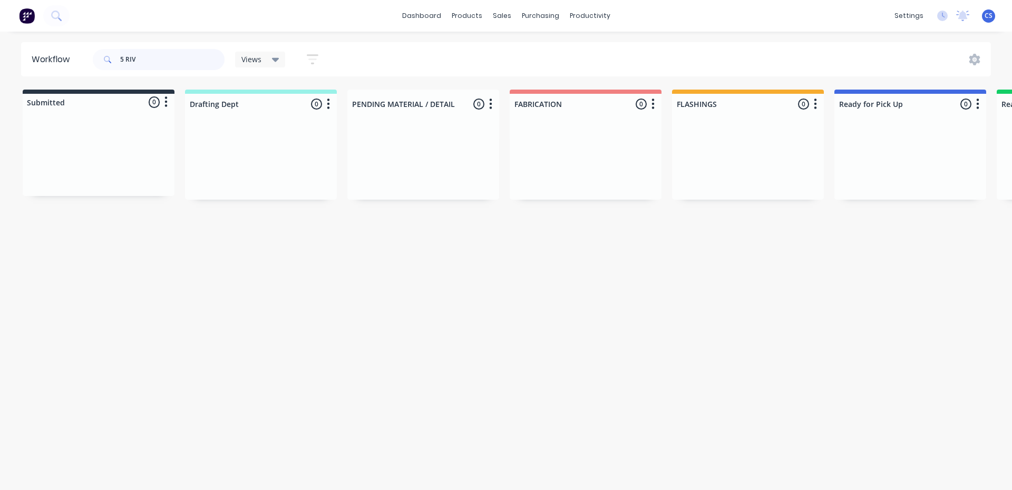
drag, startPoint x: 151, startPoint y: 56, endPoint x: 106, endPoint y: 54, distance: 44.3
click at [106, 54] on div "5 RIV" at bounding box center [159, 59] width 132 height 21
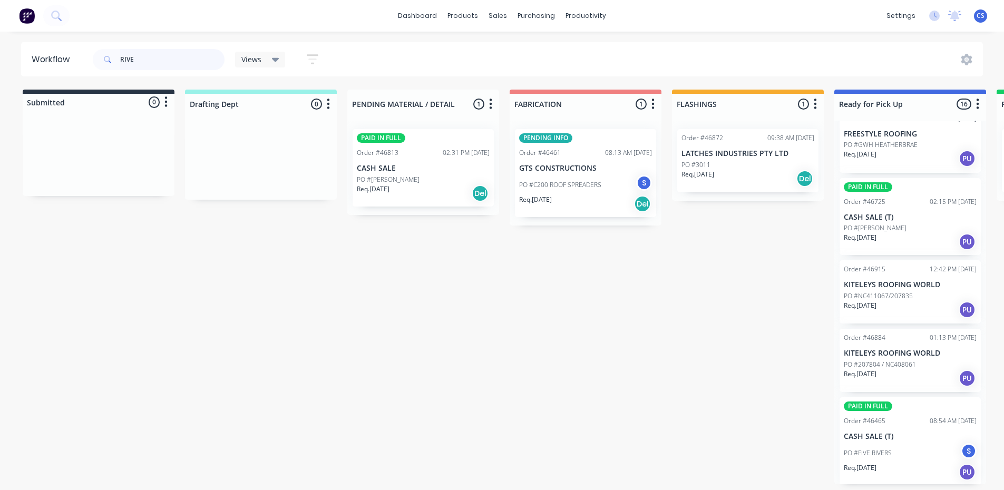
scroll to position [803, 0]
type input "RIVE"
click at [871, 452] on p "PO #FIVE RIVERS" at bounding box center [868, 451] width 48 height 9
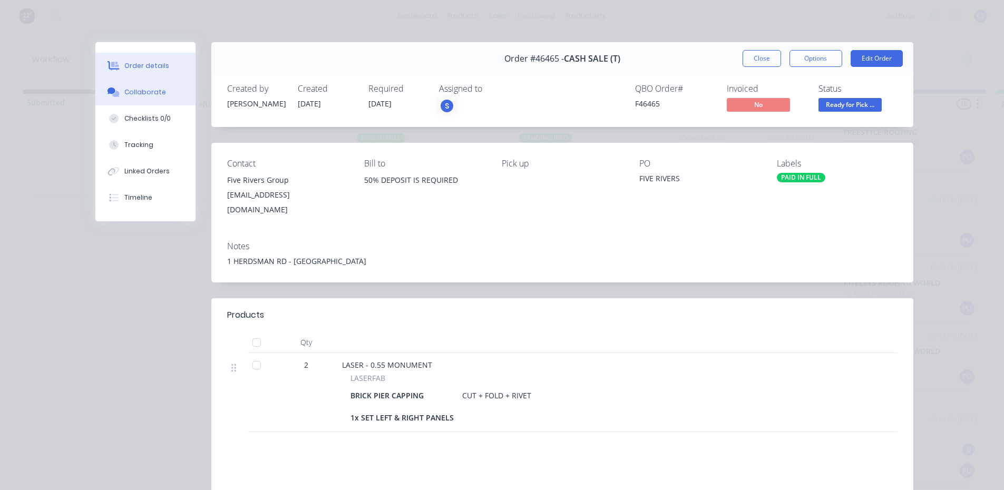
click at [147, 86] on button "Collaborate" at bounding box center [145, 92] width 100 height 26
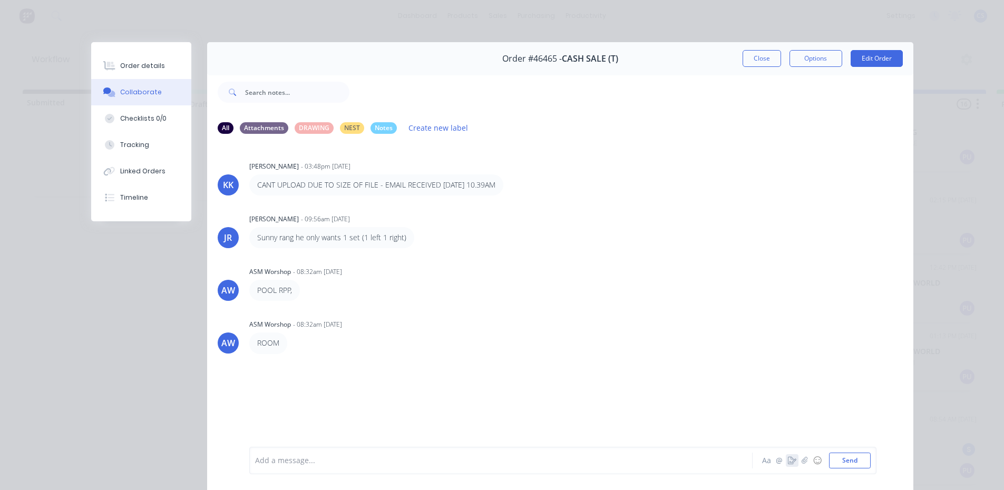
click at [788, 461] on icon "button" at bounding box center [792, 460] width 8 height 7
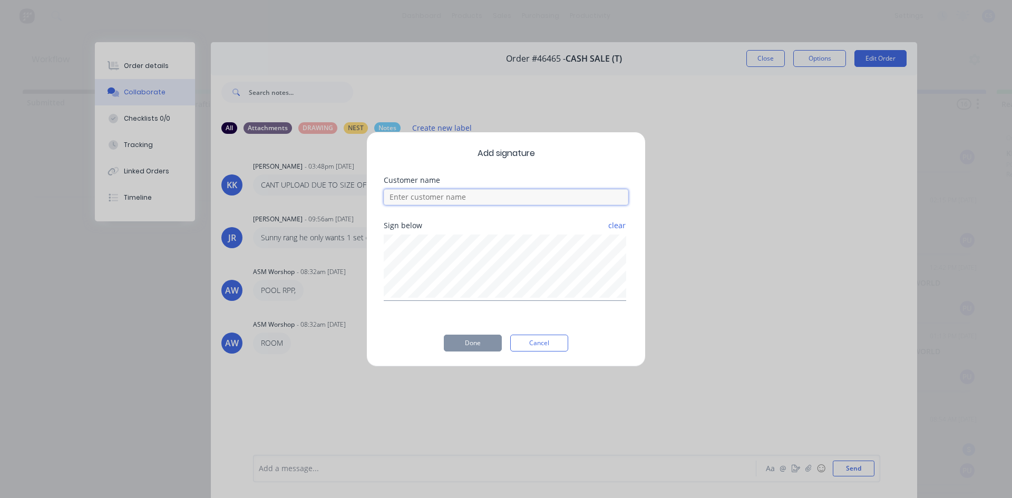
click at [538, 198] on input at bounding box center [506, 197] width 245 height 16
type input "YAAD"
click at [479, 343] on button "Done" at bounding box center [473, 343] width 58 height 17
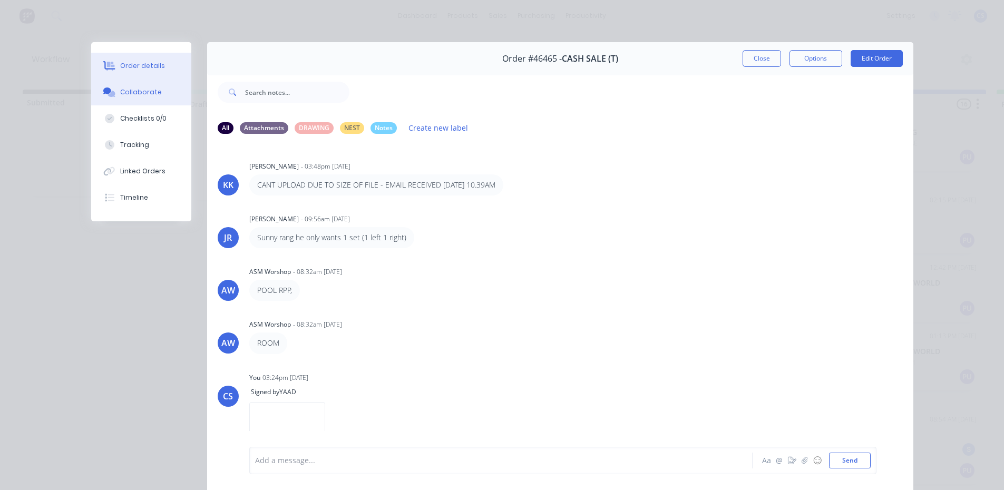
click at [146, 67] on div "Order details" at bounding box center [142, 65] width 45 height 9
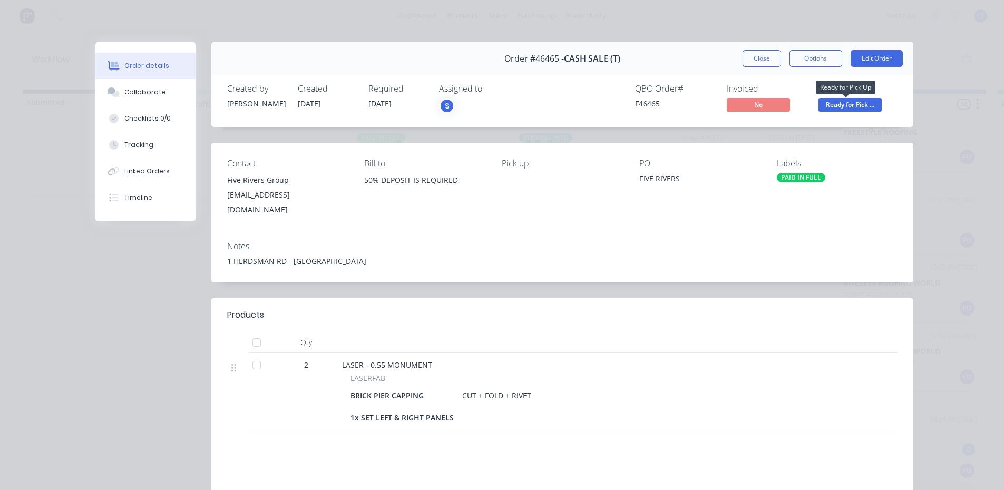
click at [865, 104] on span "Ready for Pick ..." at bounding box center [849, 104] width 63 height 13
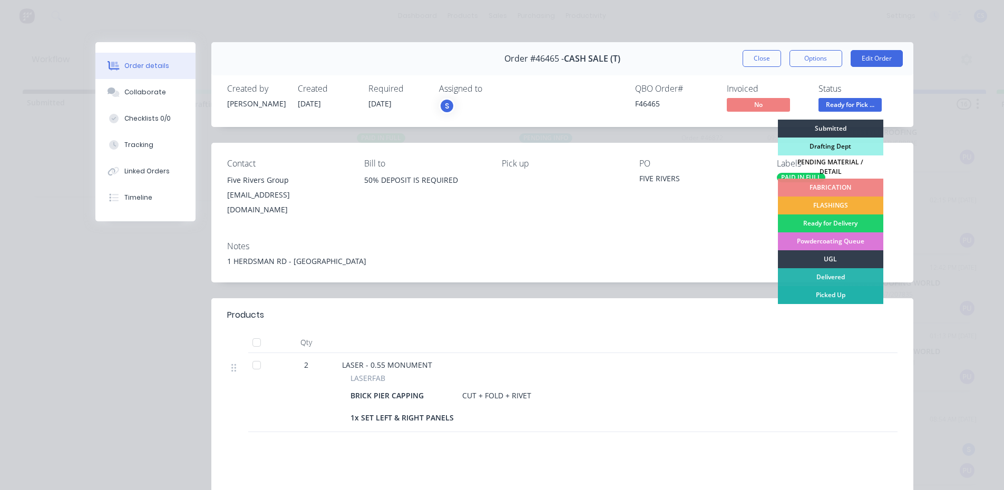
click at [843, 295] on div "Picked Up" at bounding box center [830, 295] width 105 height 18
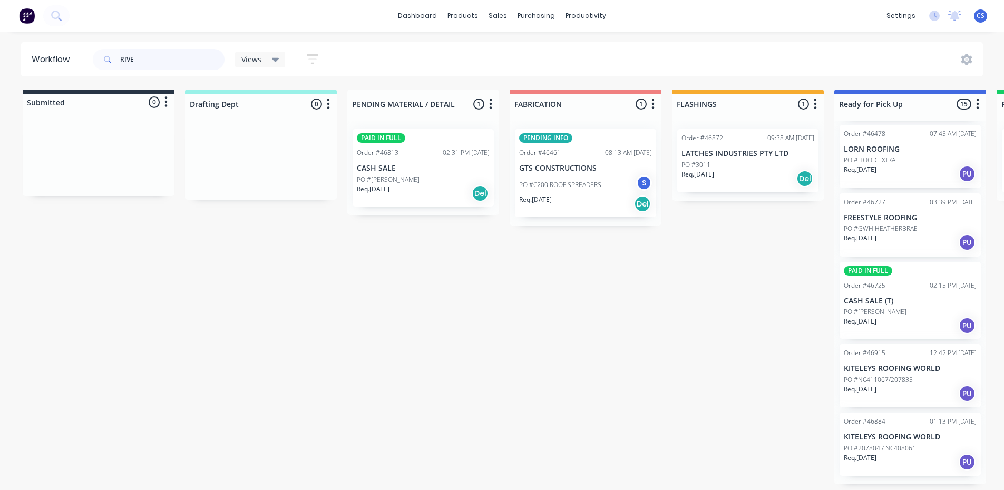
scroll to position [710, 0]
